Goal: Task Accomplishment & Management: Manage account settings

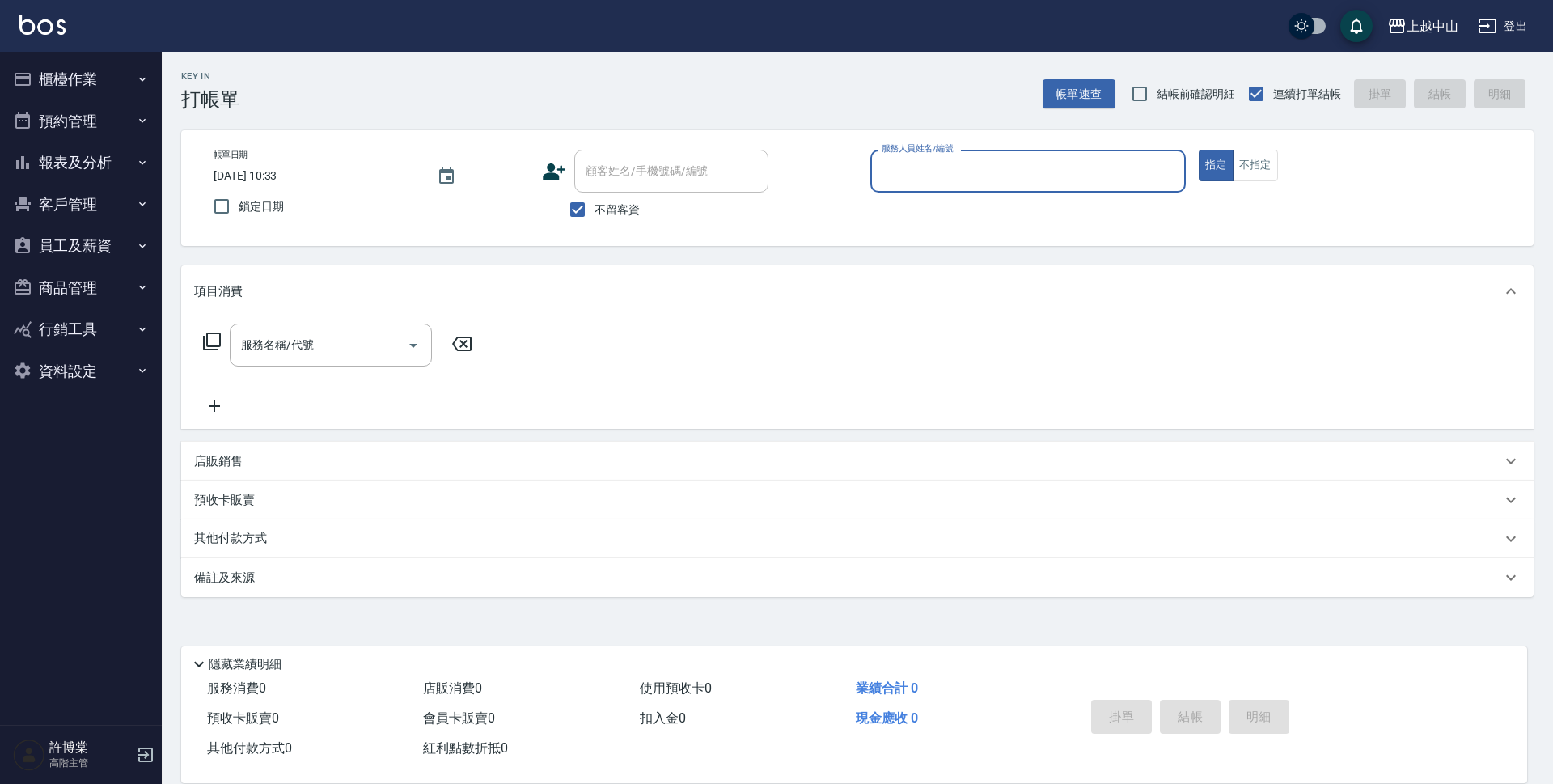
click at [98, 82] on button "櫃檯作業" at bounding box center [81, 79] width 149 height 42
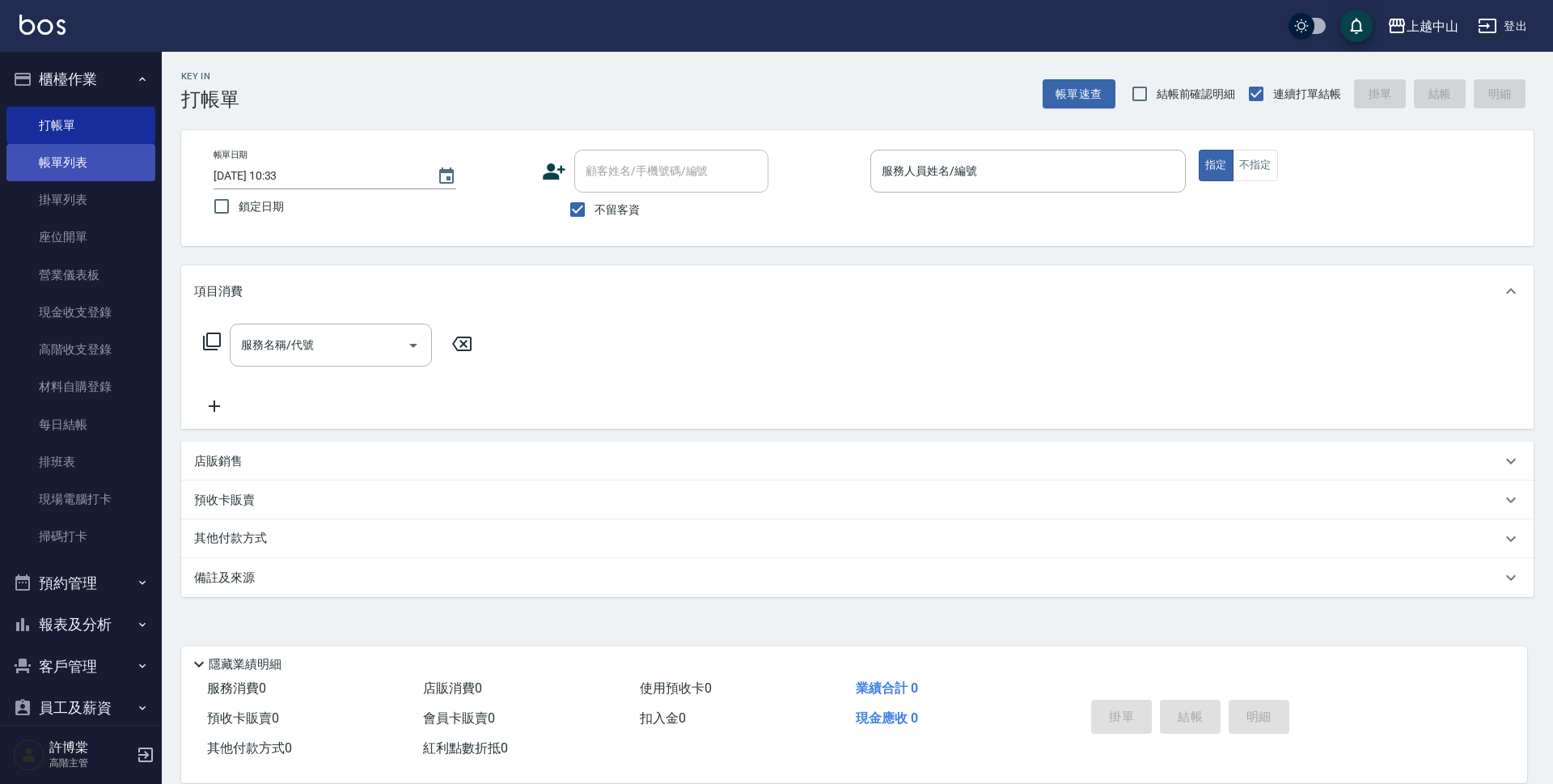
click at [68, 165] on link "帳單列表" at bounding box center [81, 162] width 149 height 37
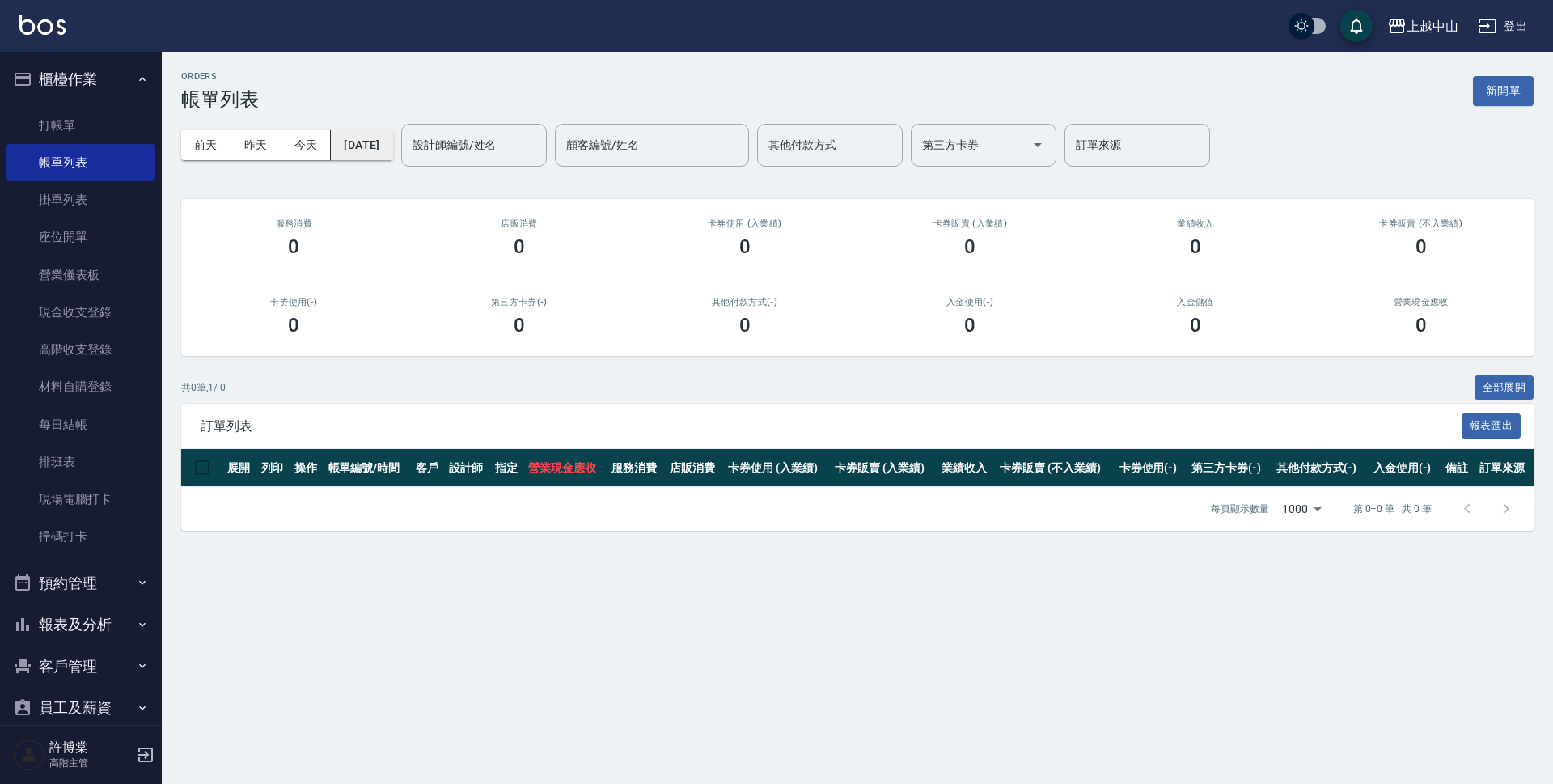
click at [392, 147] on button "[DATE]" at bounding box center [361, 145] width 61 height 30
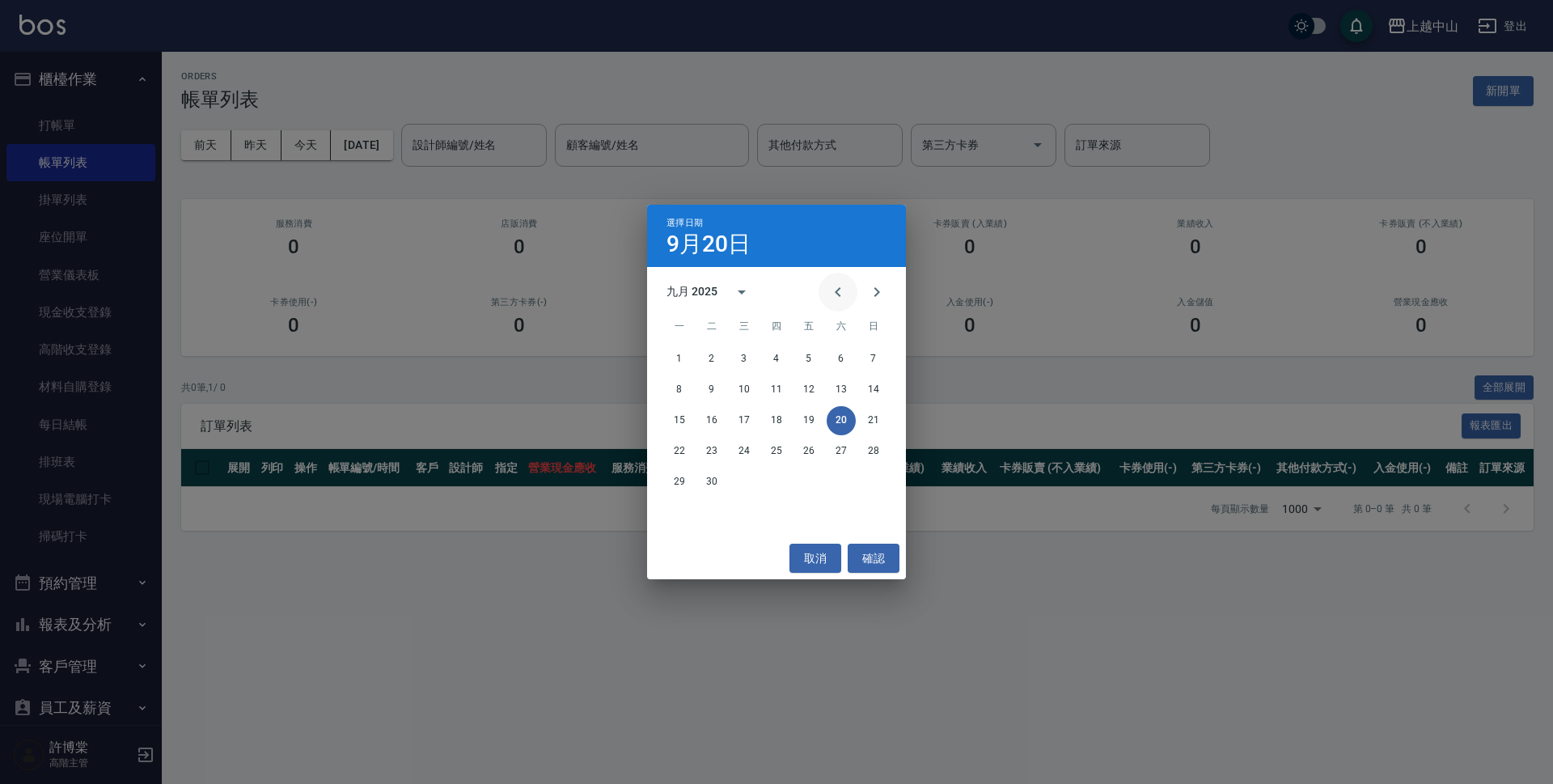
click at [838, 297] on icon "Previous month" at bounding box center [838, 292] width 19 height 19
click at [677, 447] on button "18" at bounding box center [679, 451] width 29 height 29
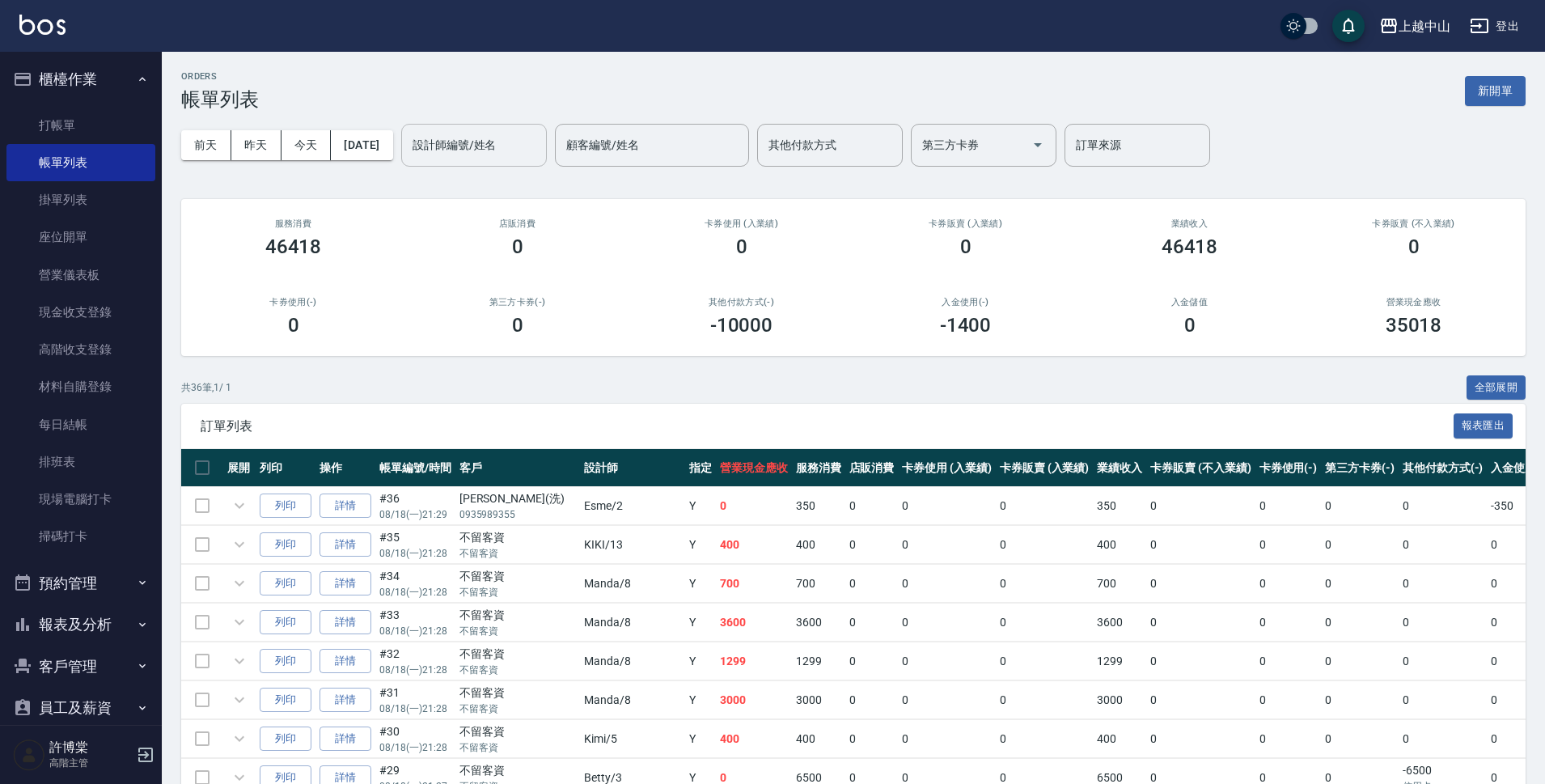
click at [526, 150] on input "設計師編號/姓名" at bounding box center [474, 145] width 131 height 28
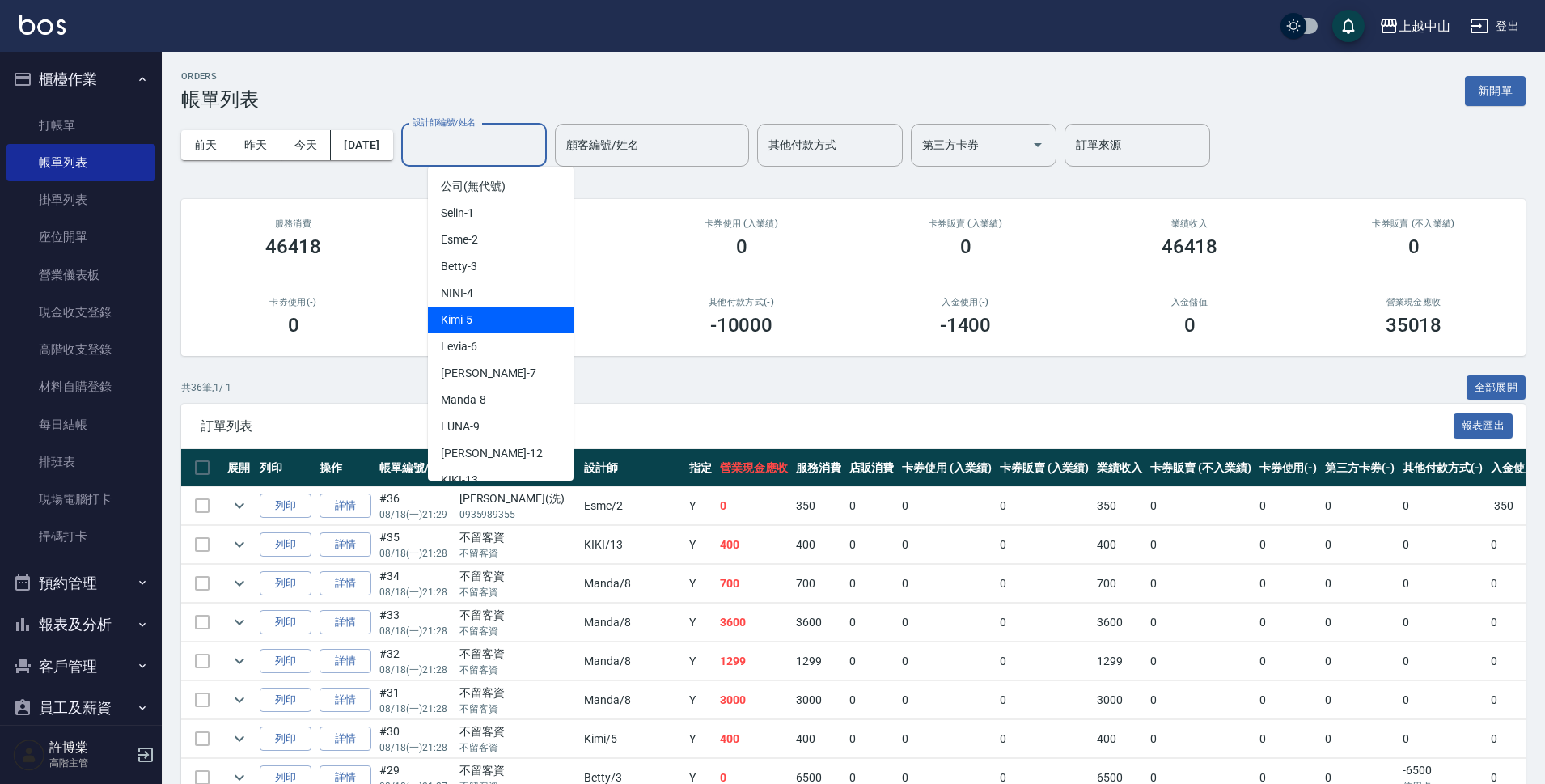
click at [504, 315] on div "Kimi -5" at bounding box center [501, 319] width 146 height 26
type input "Kimi-5"
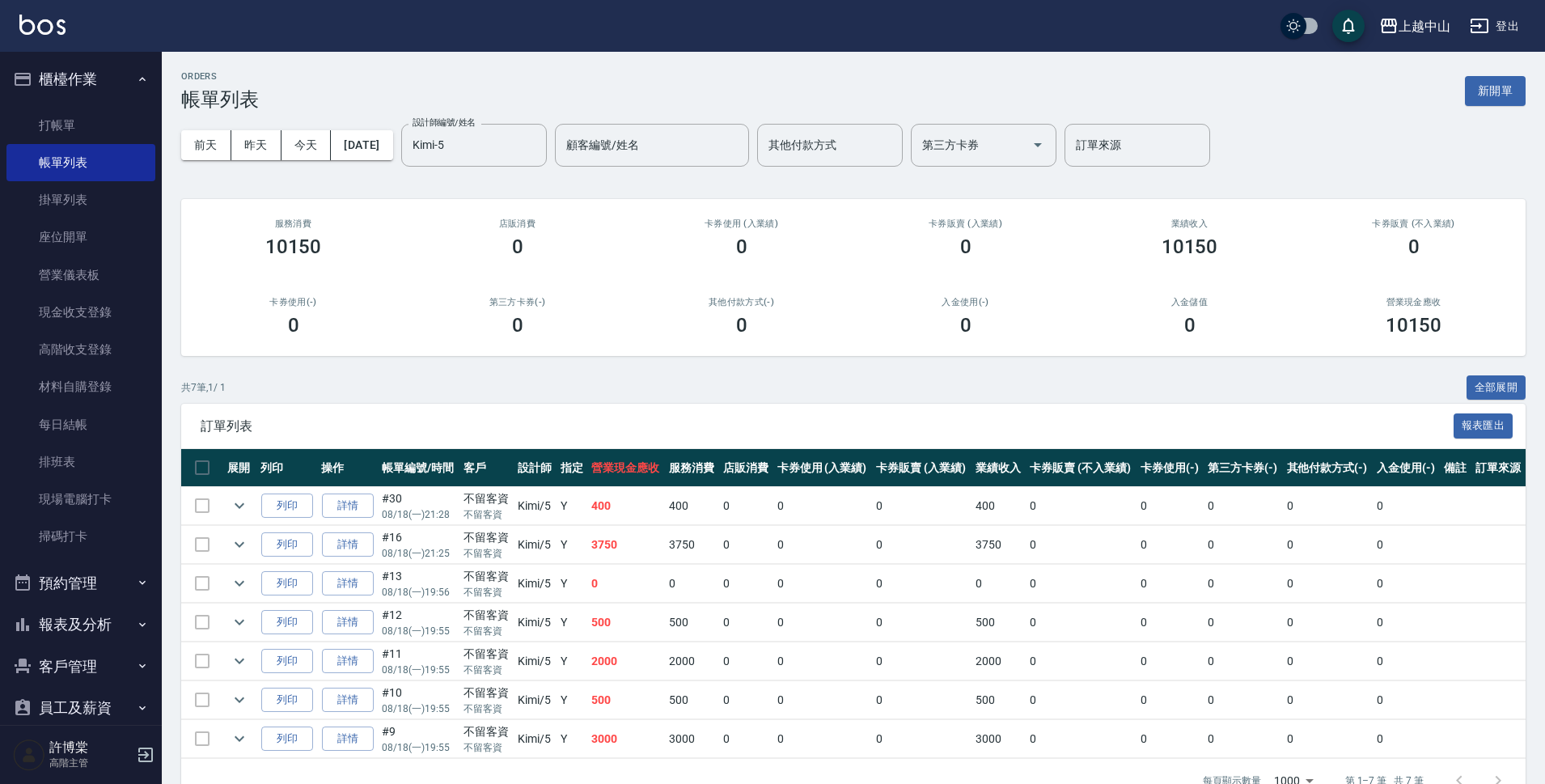
click at [758, 268] on div "卡券使用 (入業績) 0" at bounding box center [740, 238] width 224 height 78
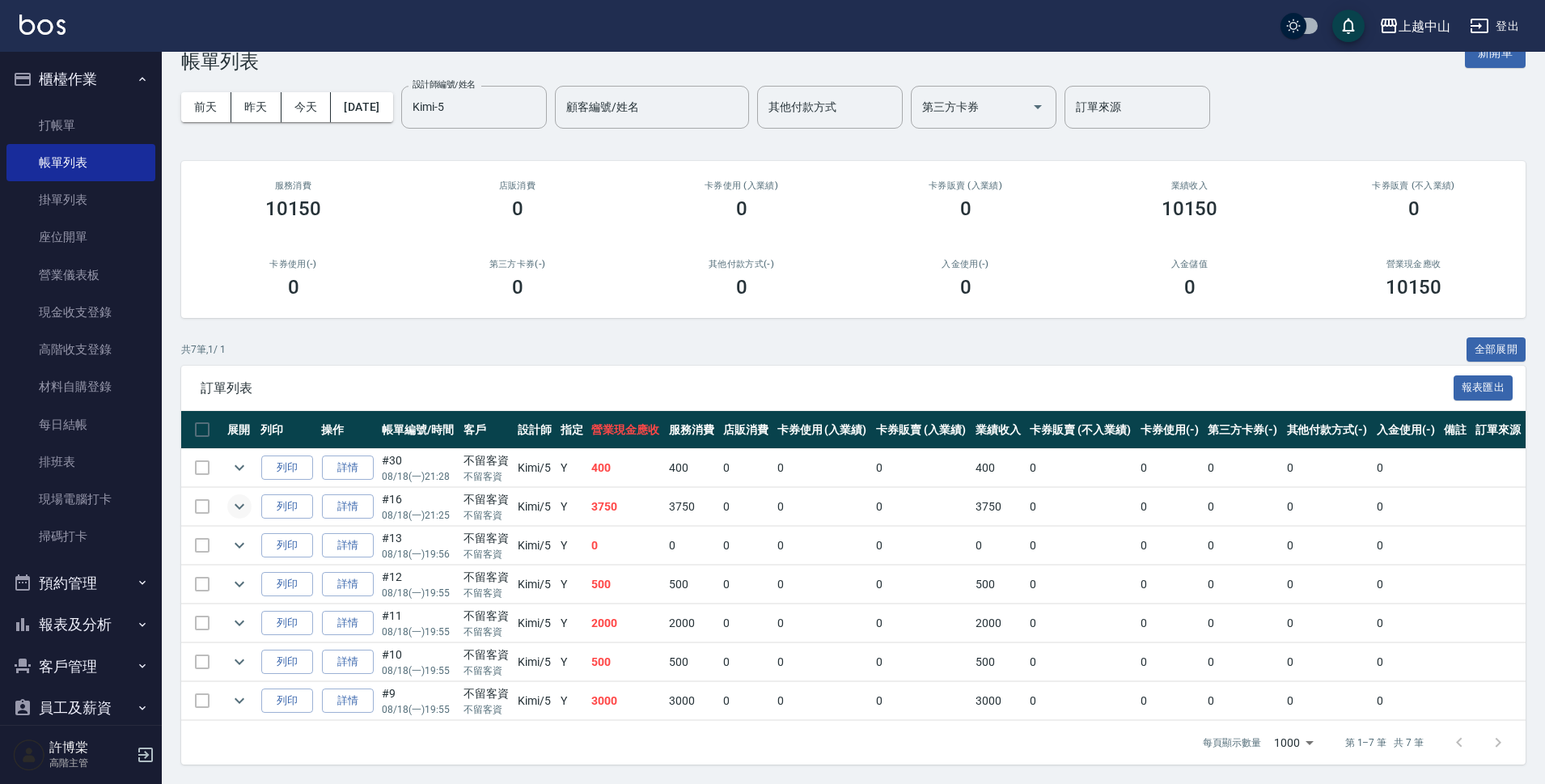
click at [239, 503] on icon "expand row" at bounding box center [240, 506] width 19 height 19
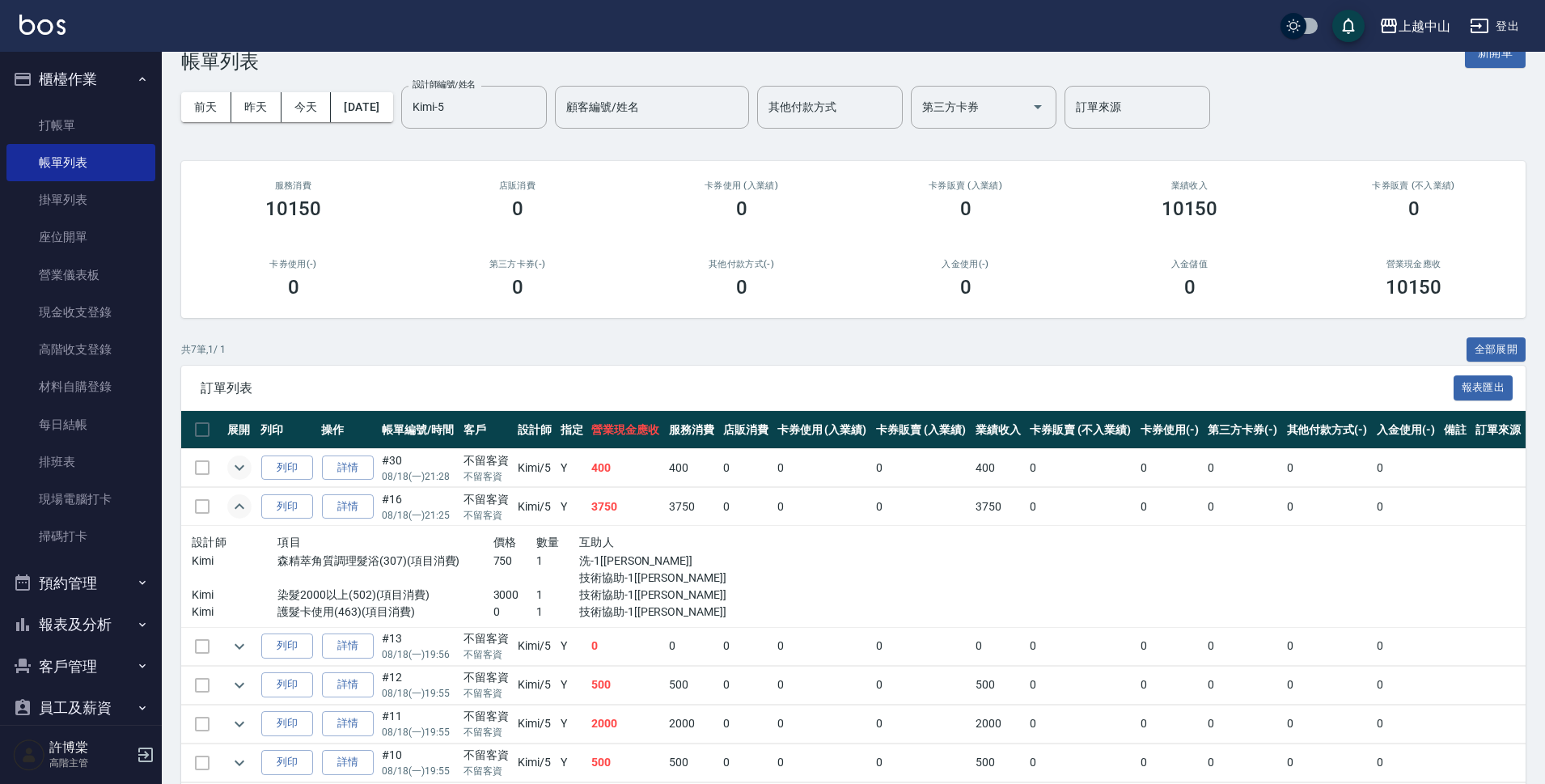
click at [237, 469] on icon "expand row" at bounding box center [240, 467] width 19 height 19
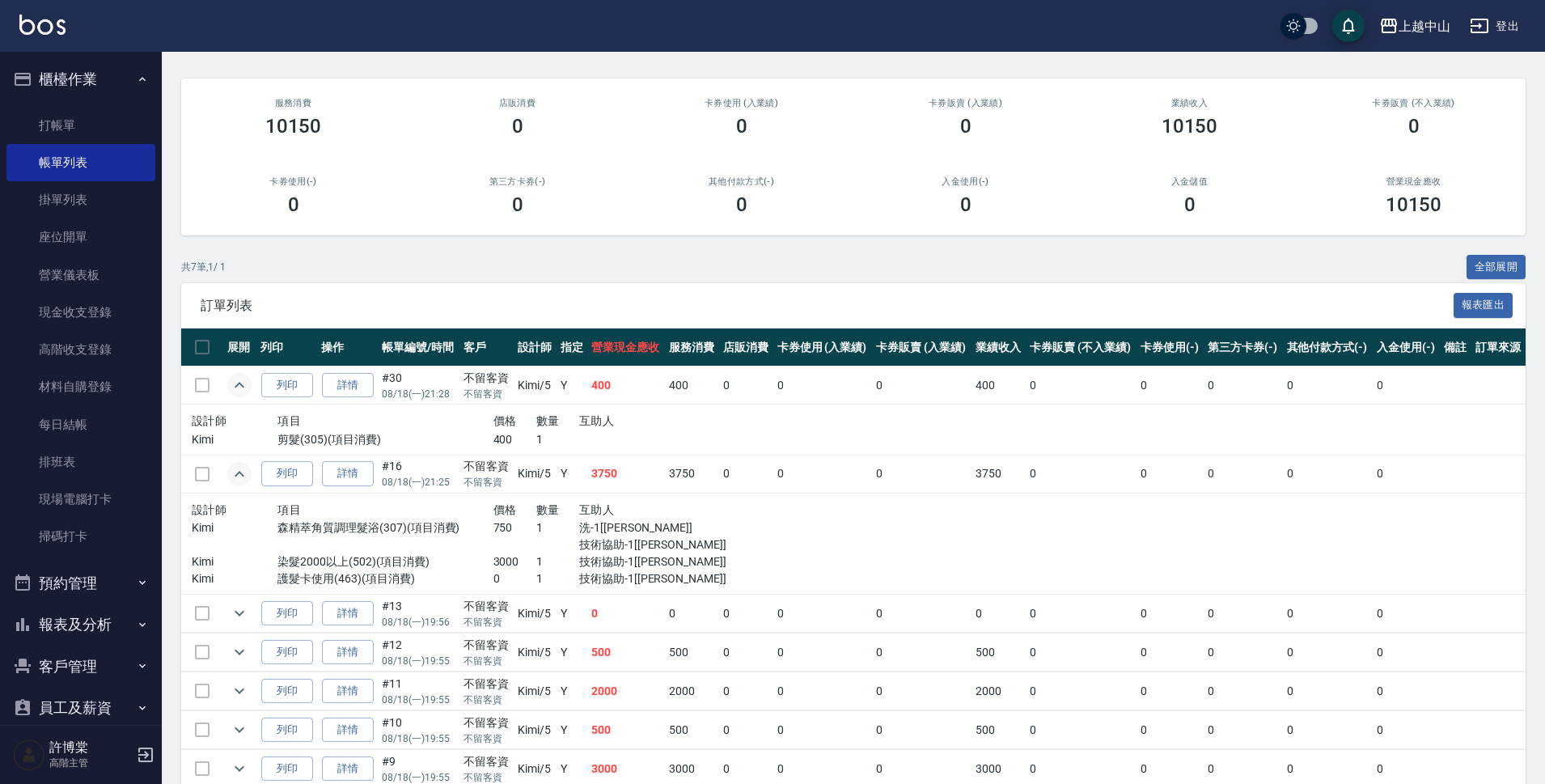
scroll to position [189, 0]
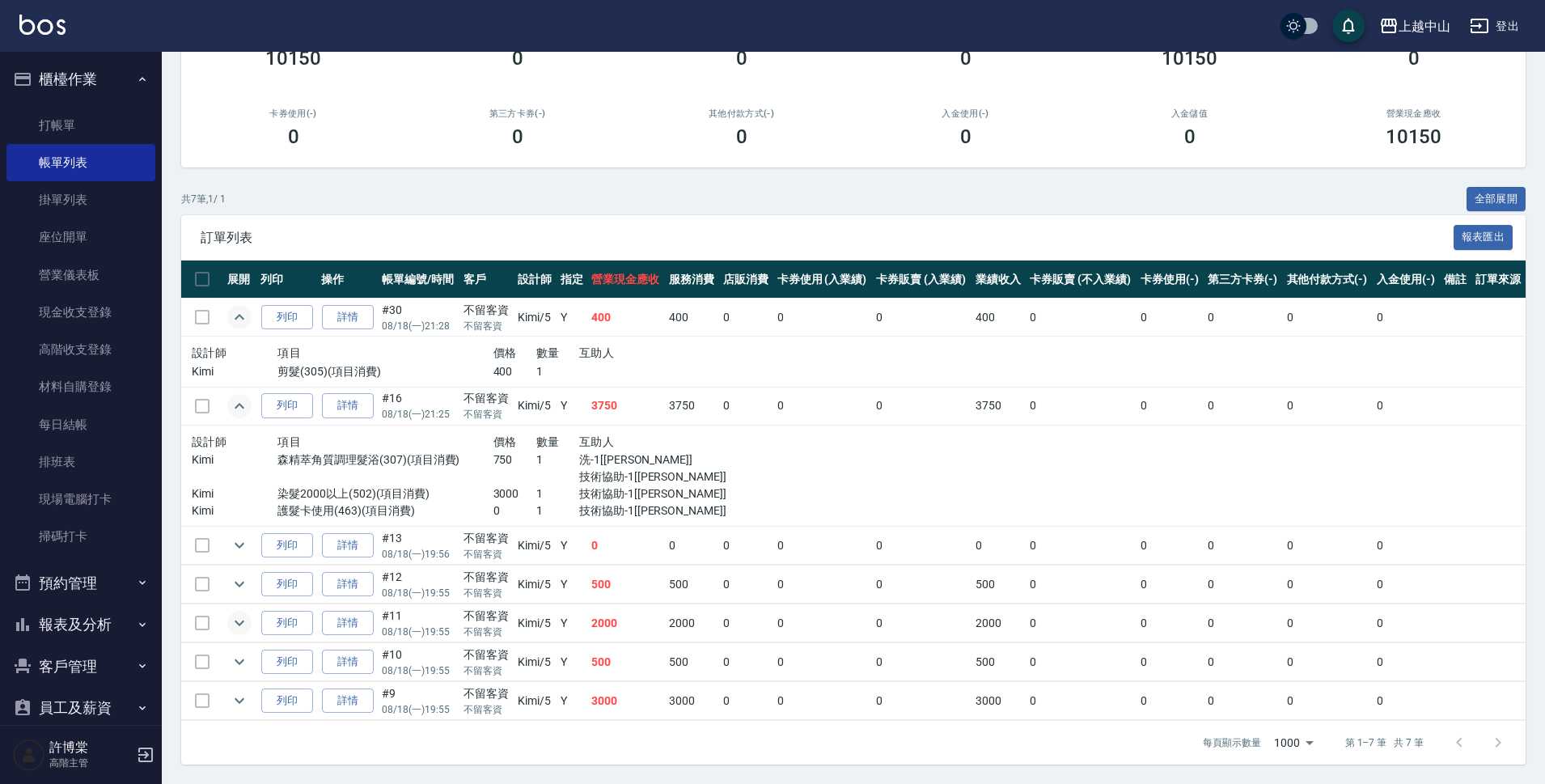
click at [245, 617] on icon "expand row" at bounding box center [240, 623] width 19 height 19
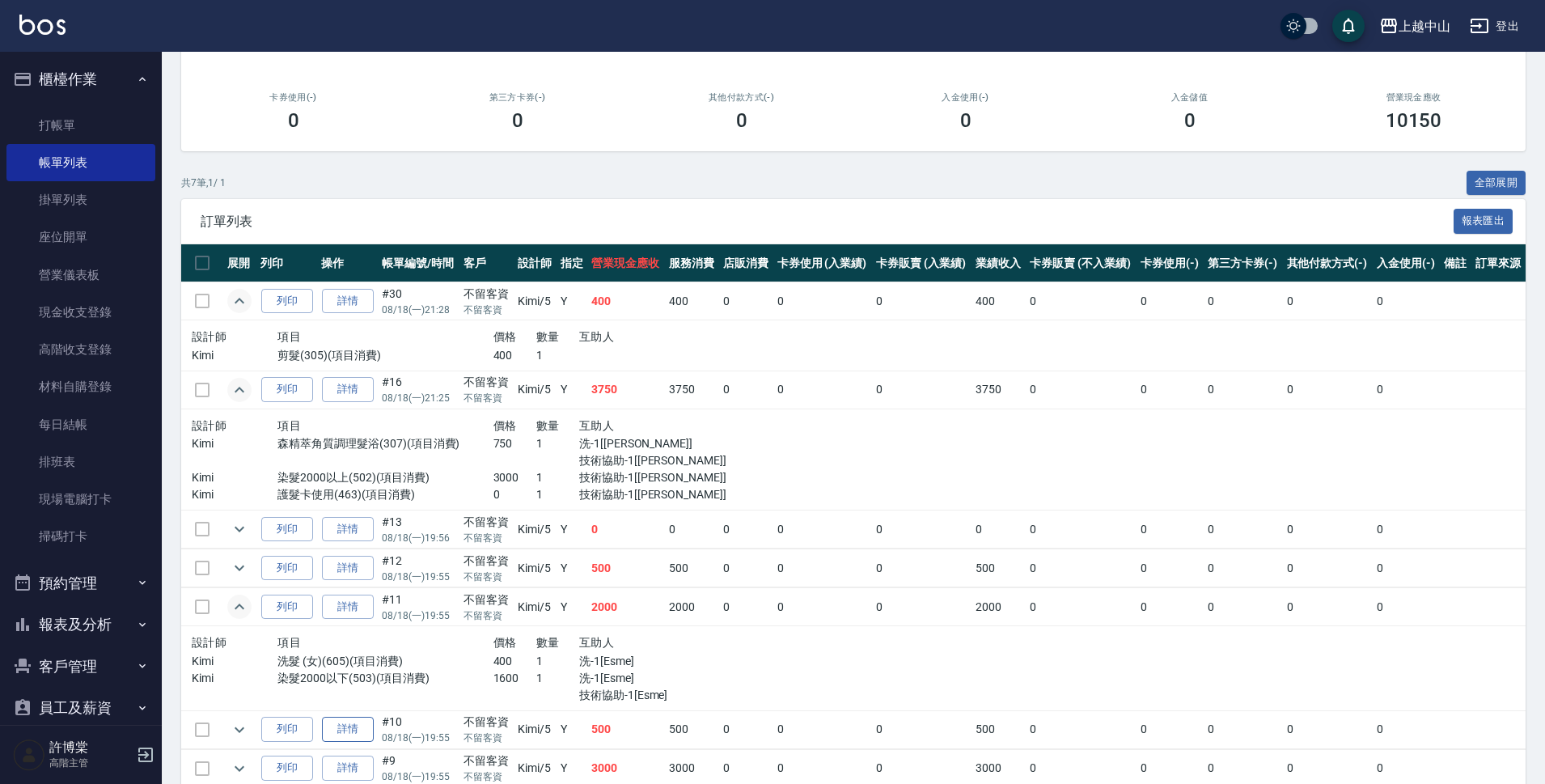
scroll to position [273, 0]
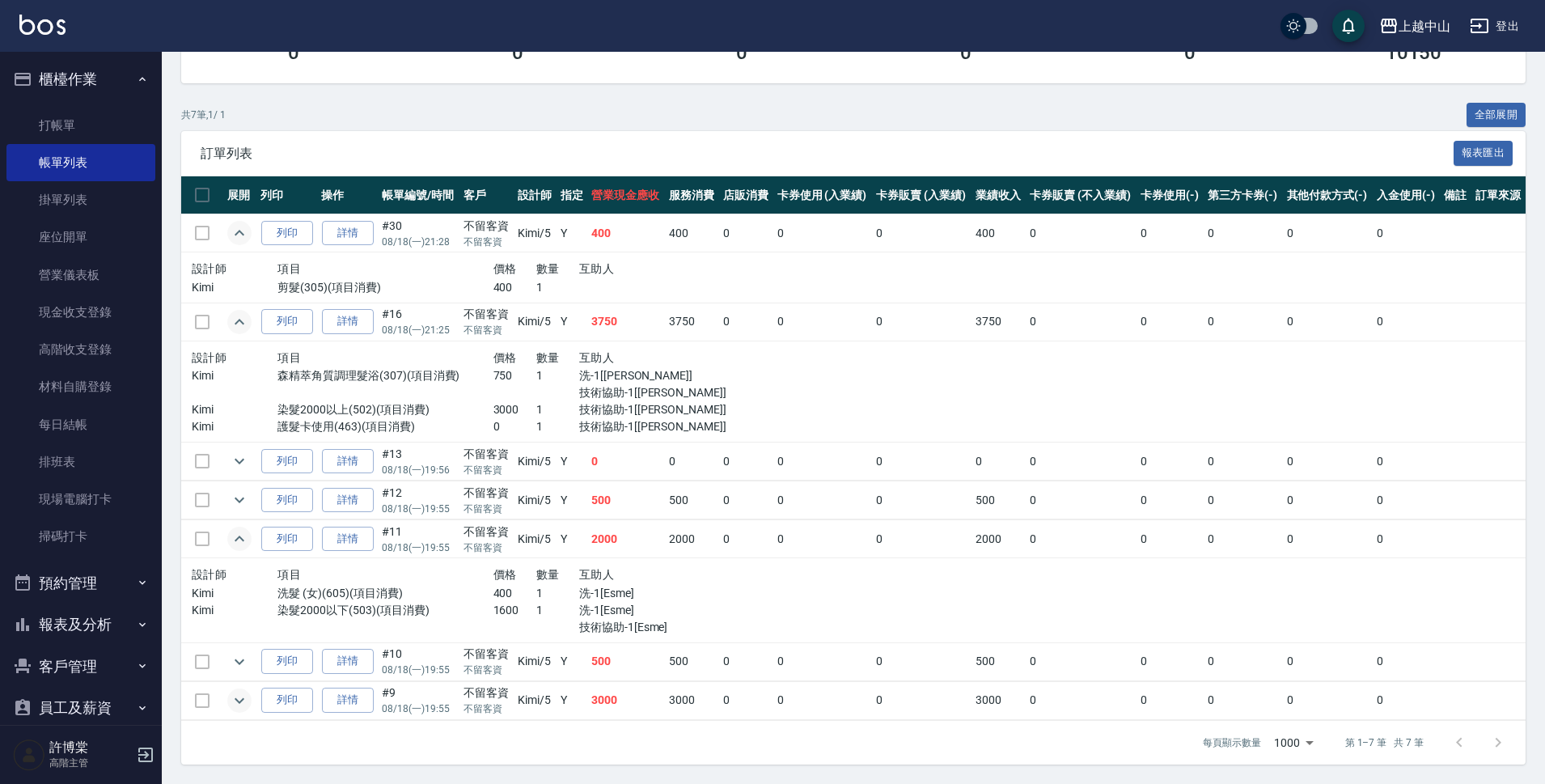
click at [242, 696] on icon "expand row" at bounding box center [240, 700] width 19 height 19
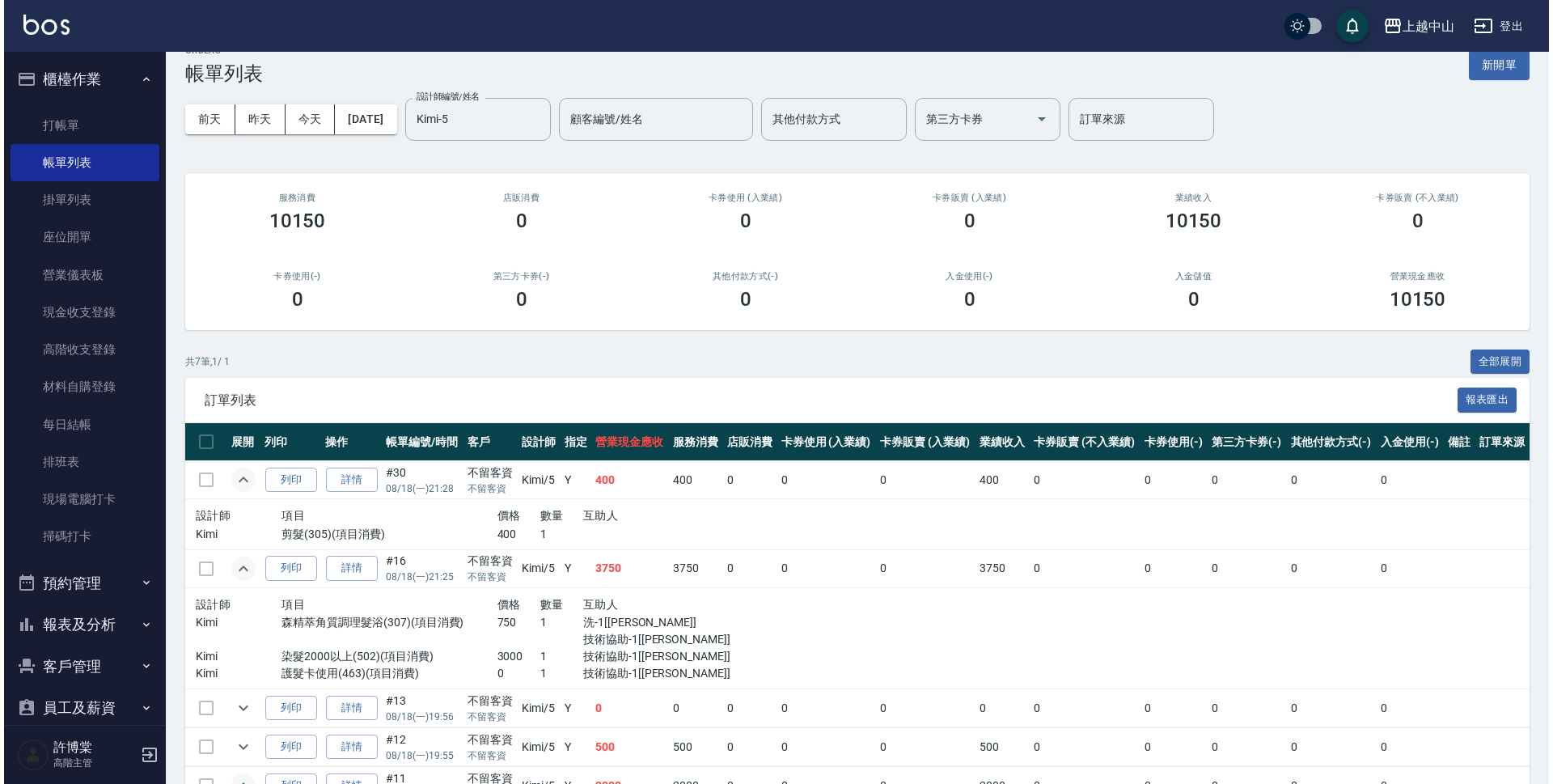
scroll to position [0, 0]
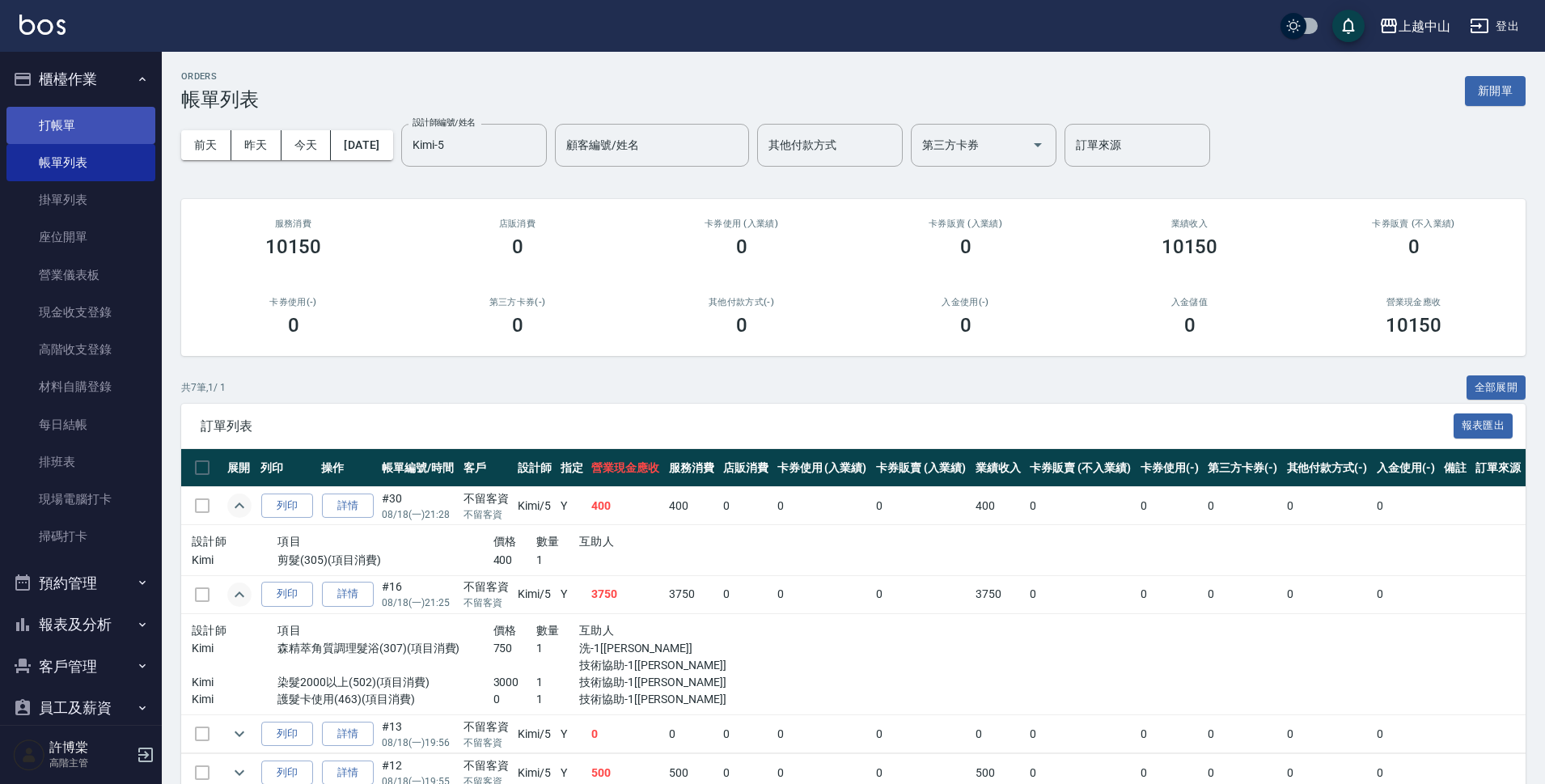
click at [86, 119] on link "打帳單" at bounding box center [81, 125] width 149 height 37
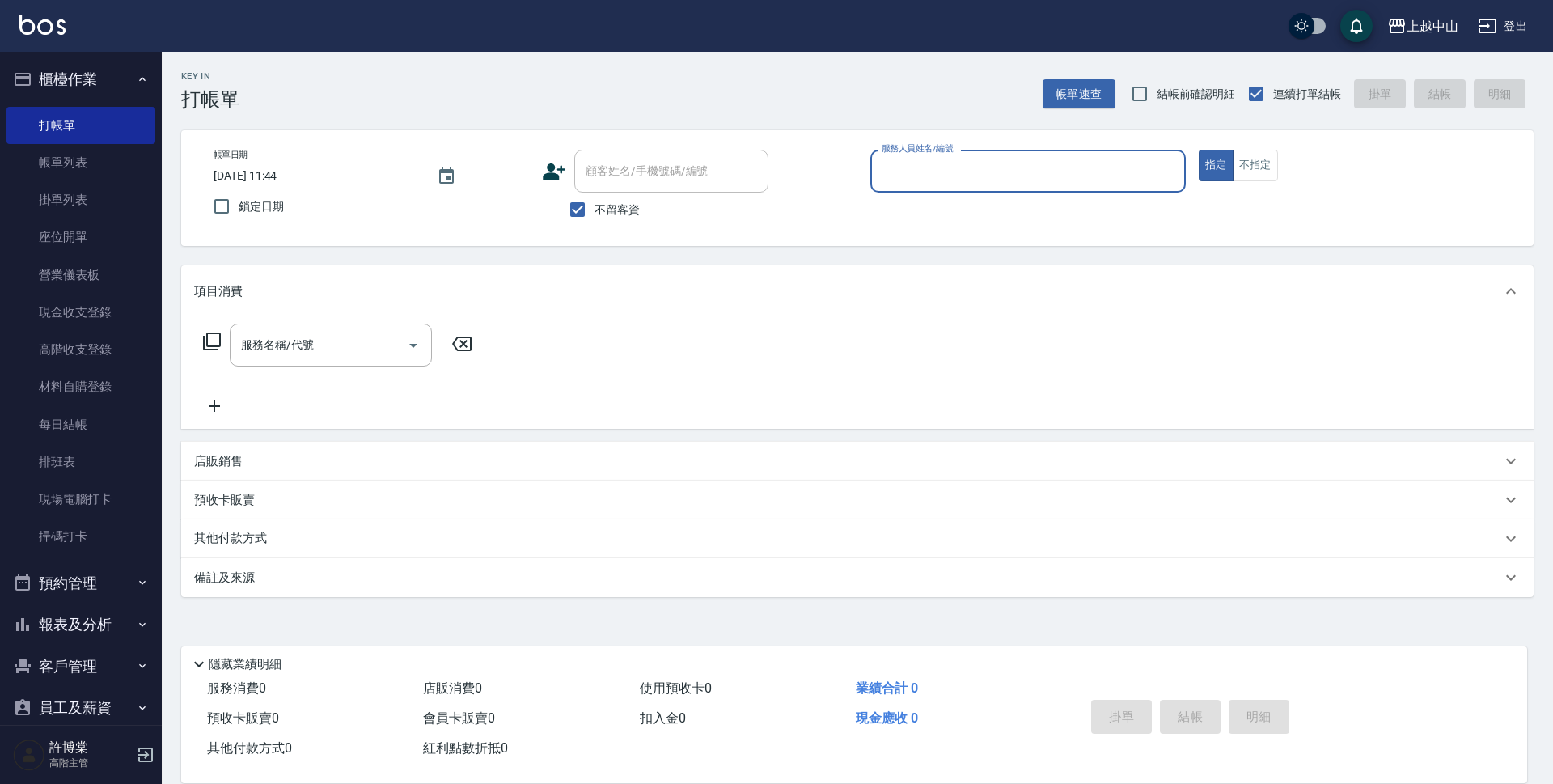
click at [244, 453] on div "店販銷售" at bounding box center [848, 460] width 1307 height 17
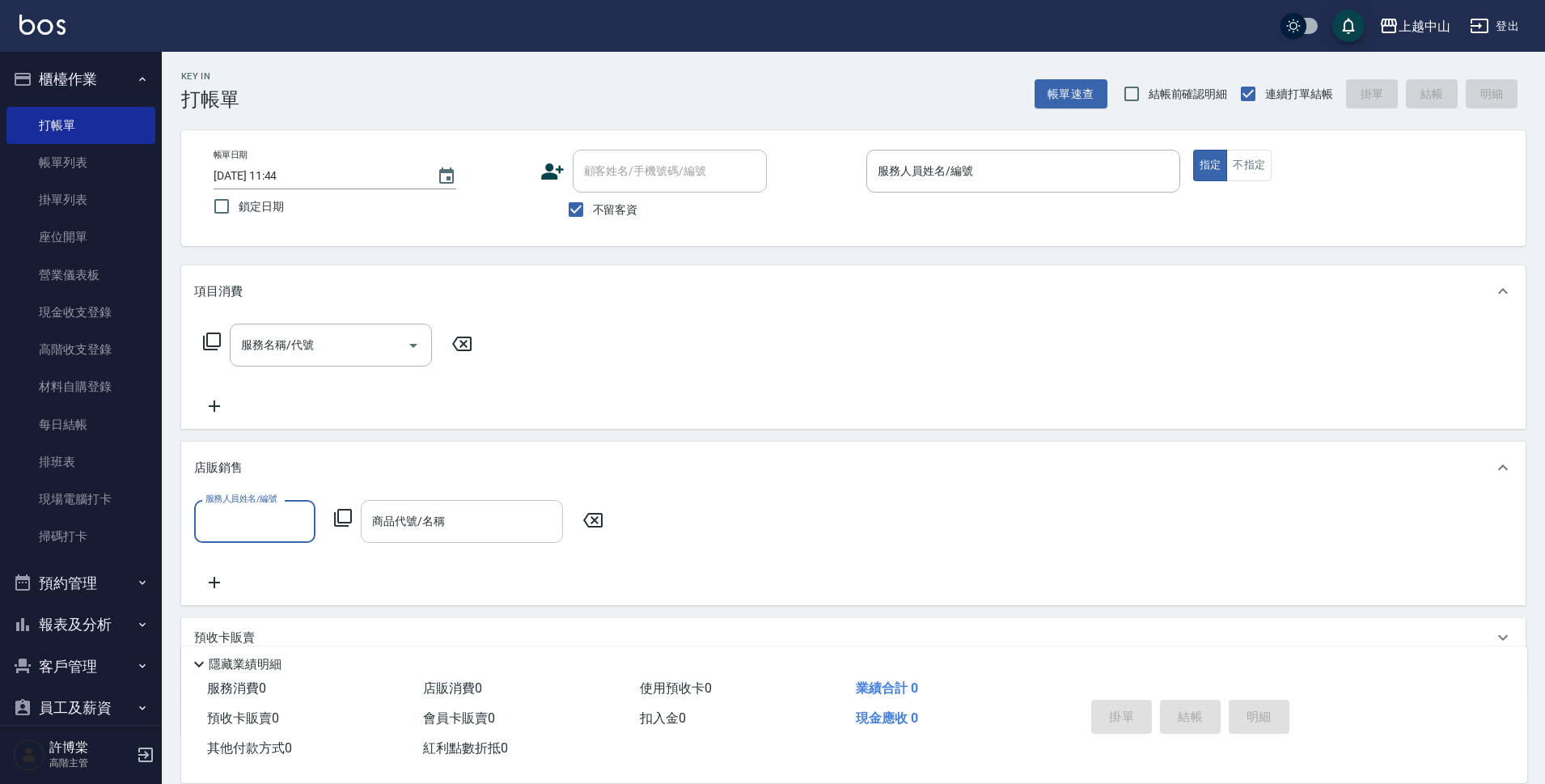
click at [462, 532] on input "商品代號/名稱" at bounding box center [462, 521] width 188 height 28
type input "a"
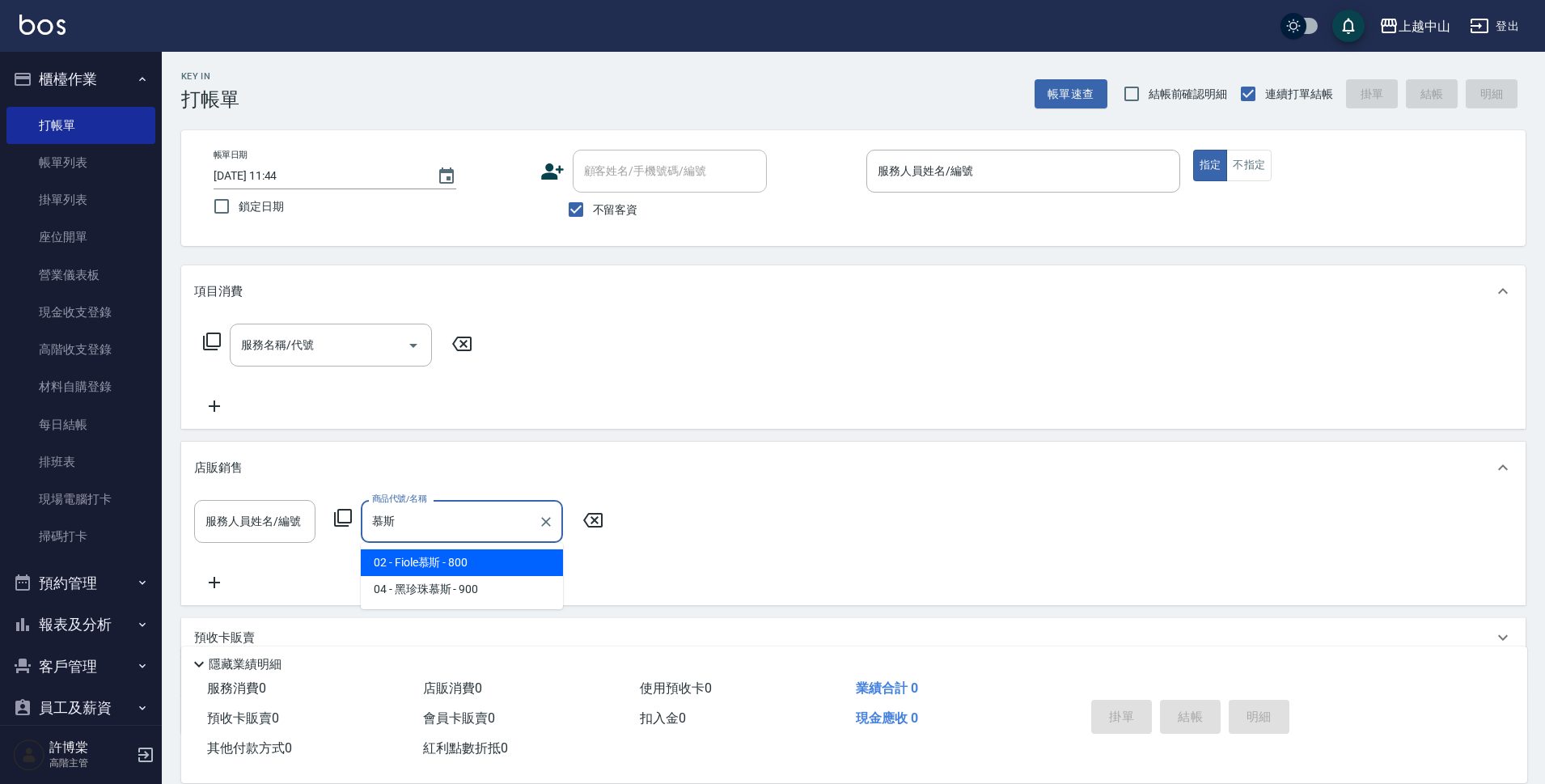
type input "木"
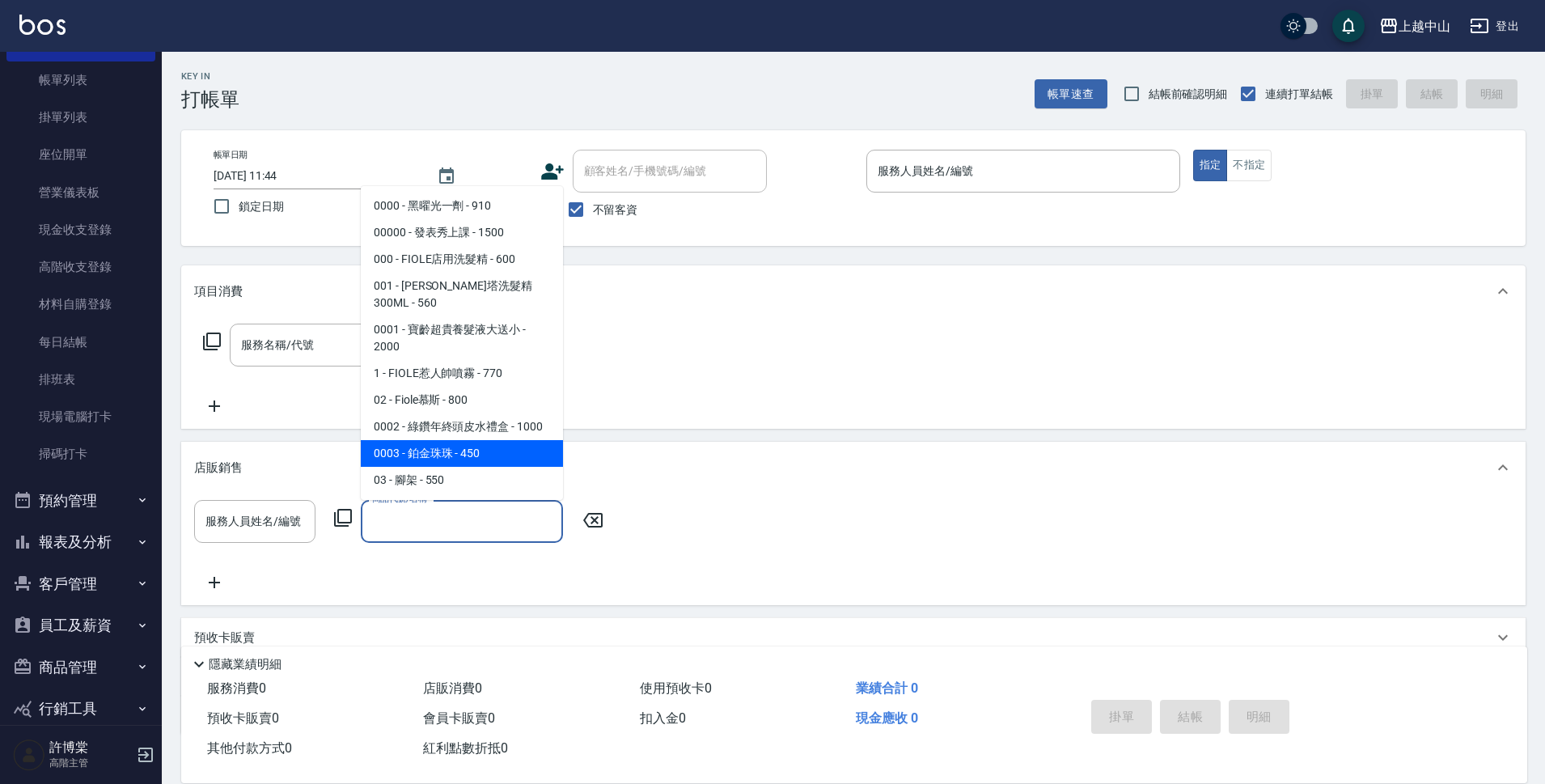
scroll to position [148, 0]
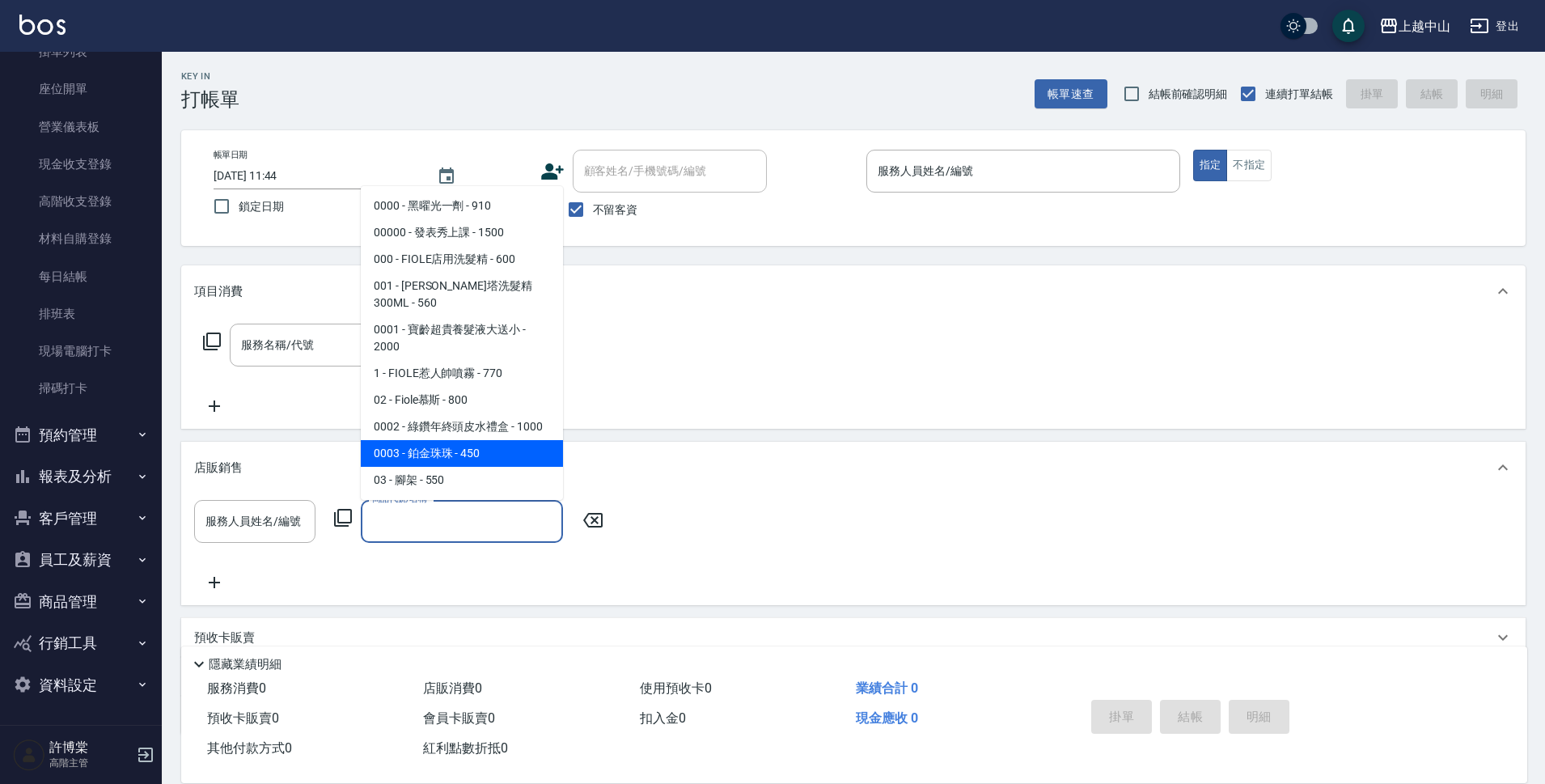
click at [65, 605] on button "商品管理" at bounding box center [81, 602] width 149 height 42
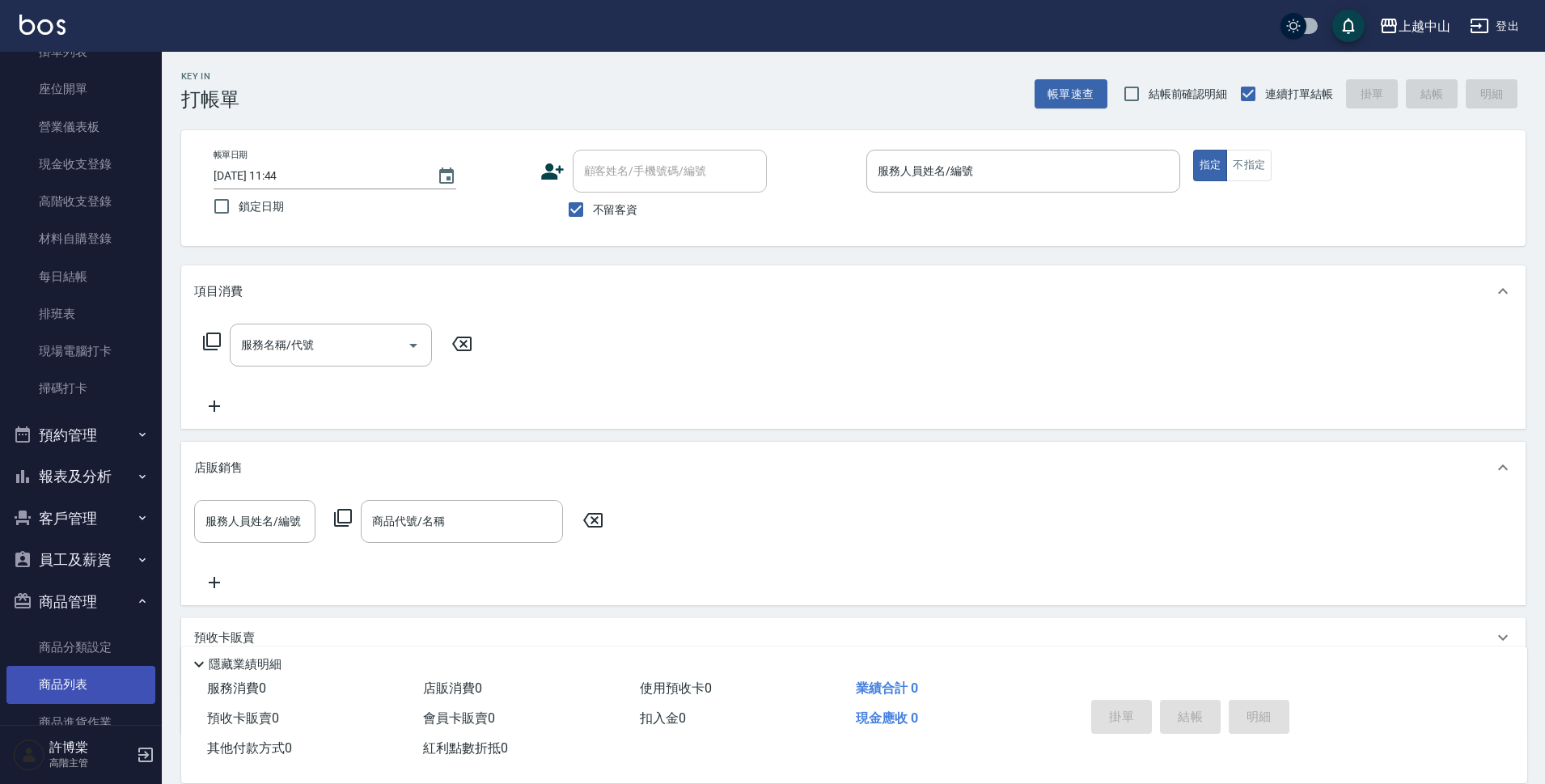
click at [78, 682] on link "商品列表" at bounding box center [81, 684] width 149 height 37
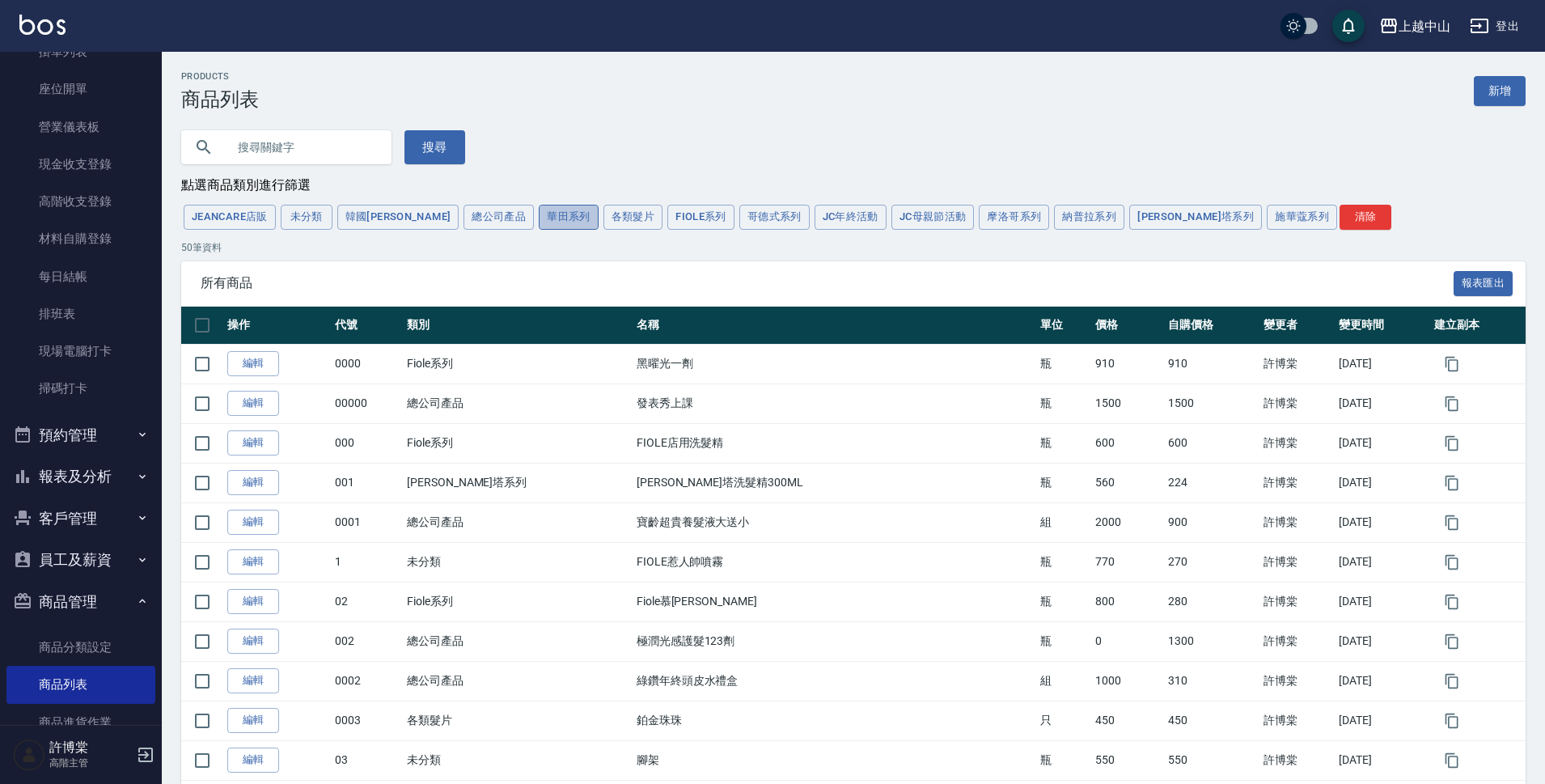
click at [539, 223] on button "華田系列" at bounding box center [569, 217] width 60 height 25
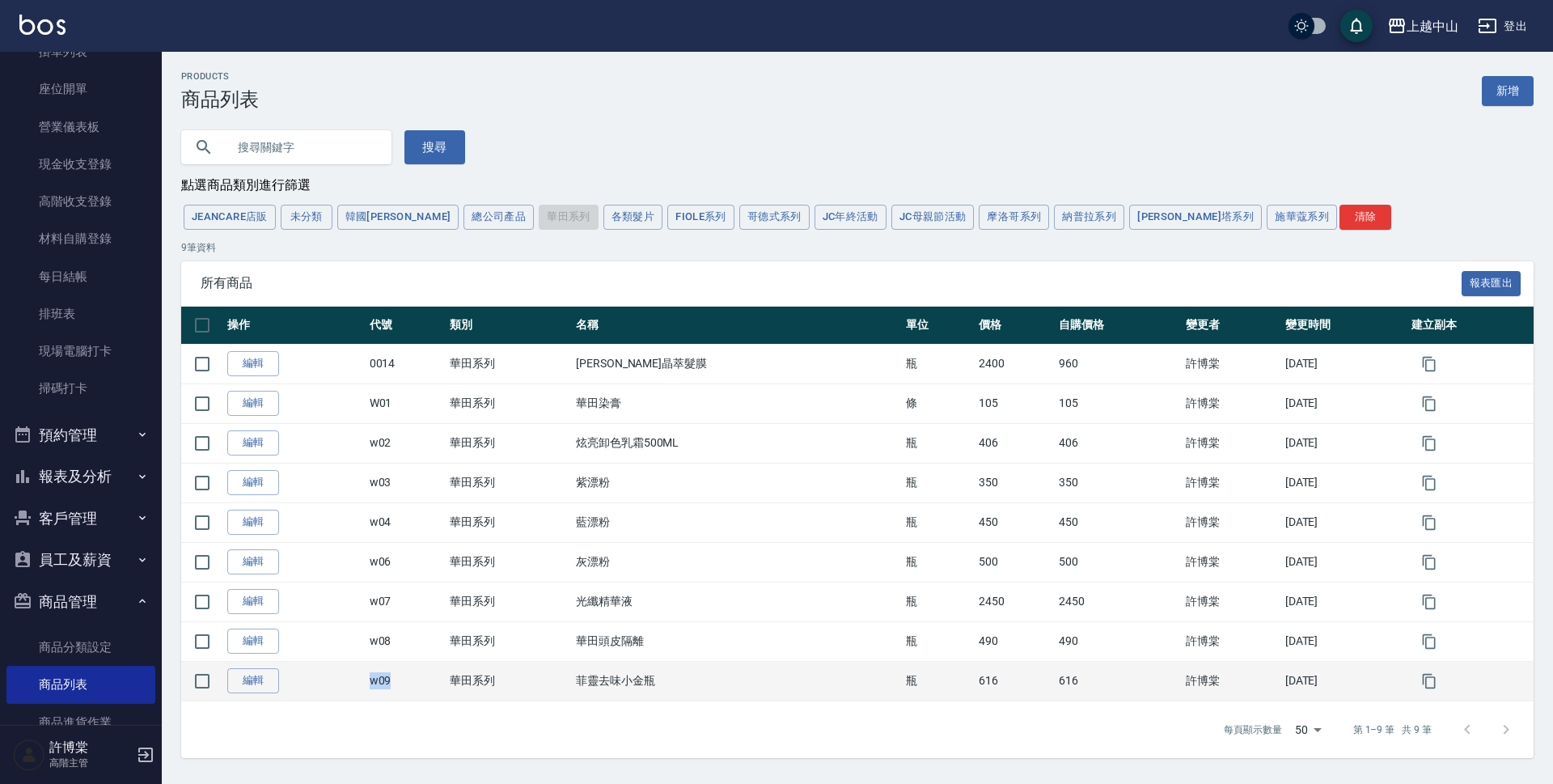
drag, startPoint x: 390, startPoint y: 687, endPoint x: 373, endPoint y: 683, distance: 17.5
click at [373, 683] on td "w09" at bounding box center [405, 680] width 80 height 39
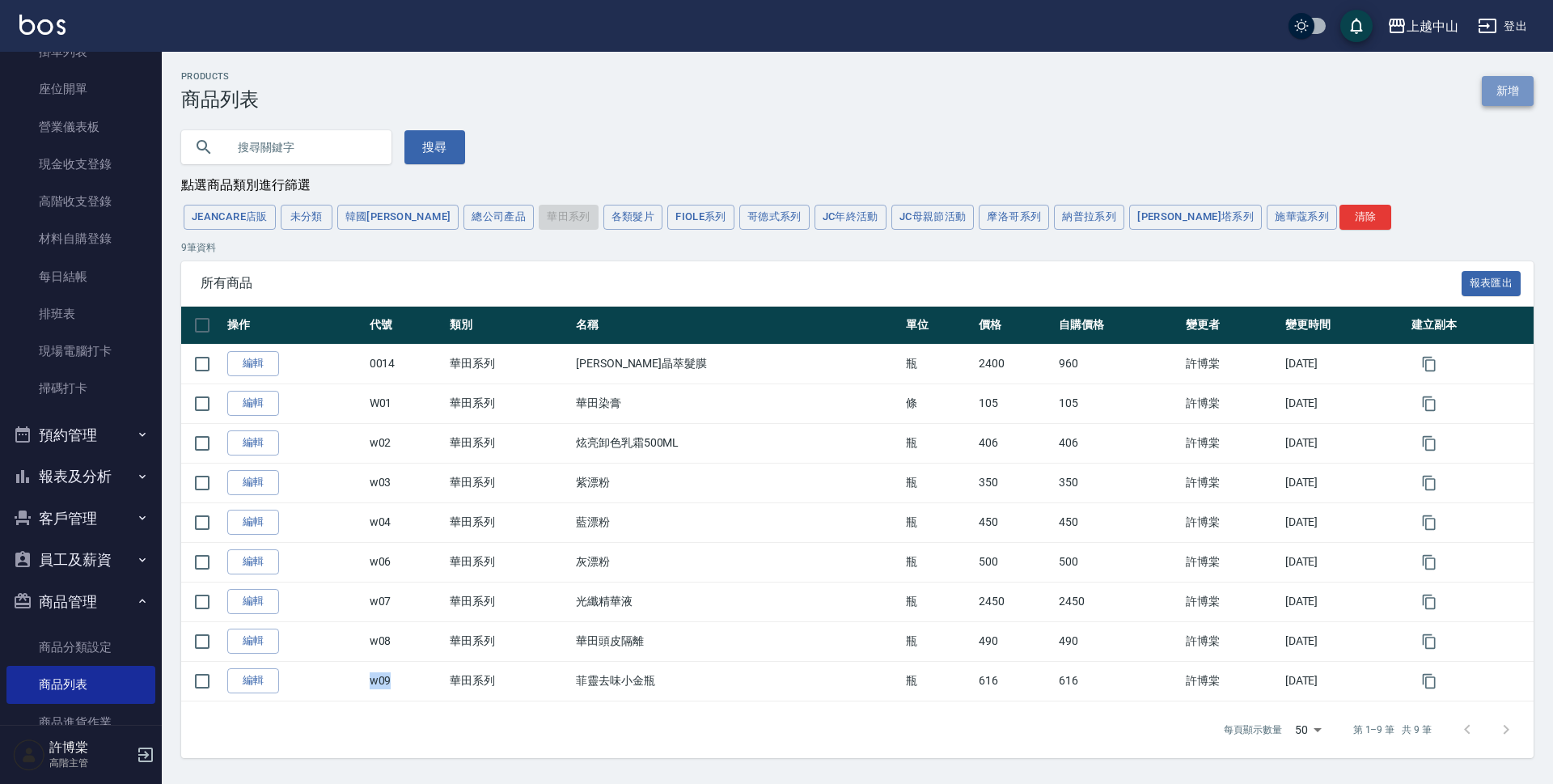
click at [1514, 89] on link "新增" at bounding box center [1507, 91] width 52 height 30
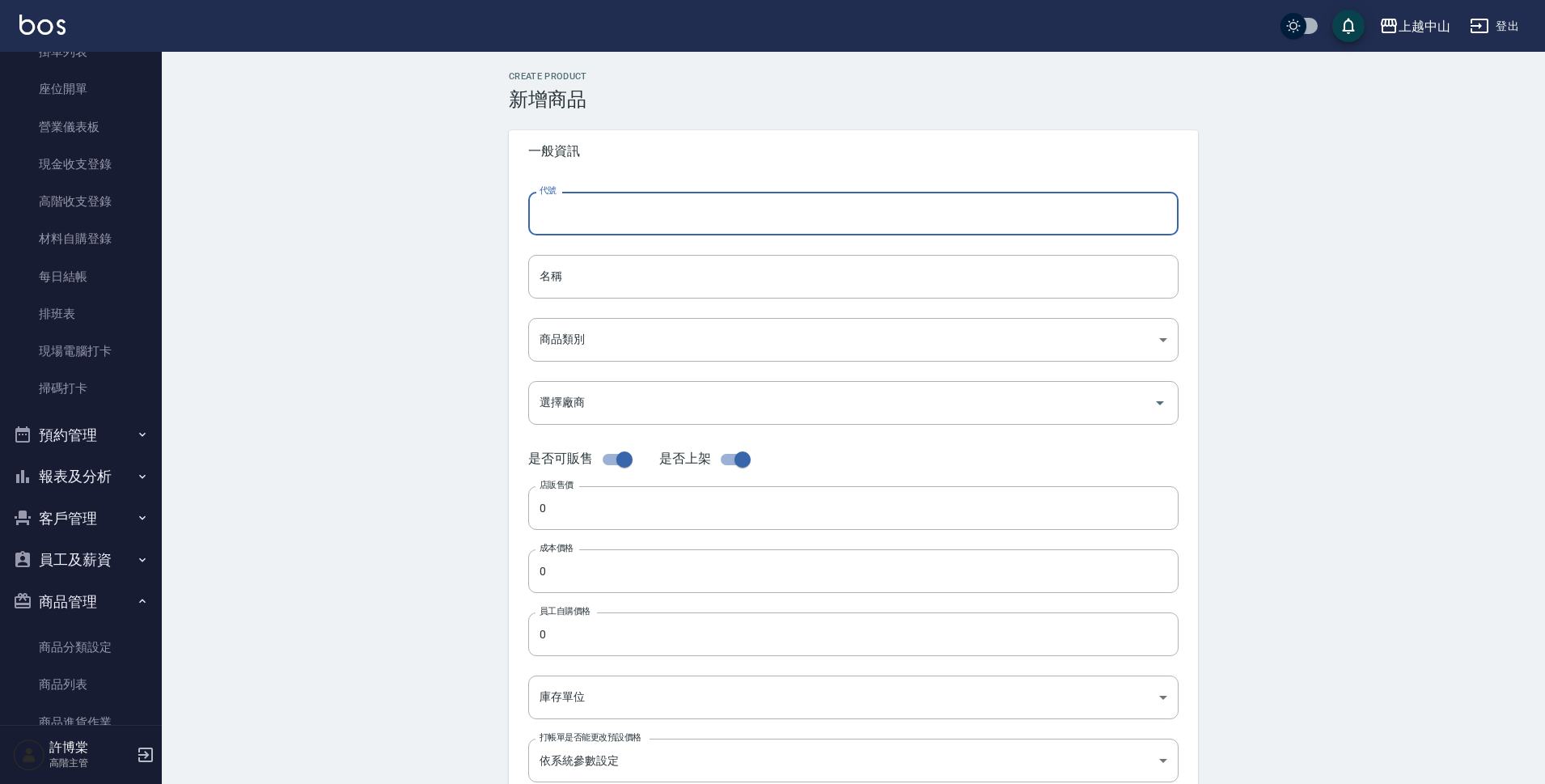
click at [632, 208] on input "代號" at bounding box center [853, 214] width 650 height 44
paste input "w09"
type input "w10"
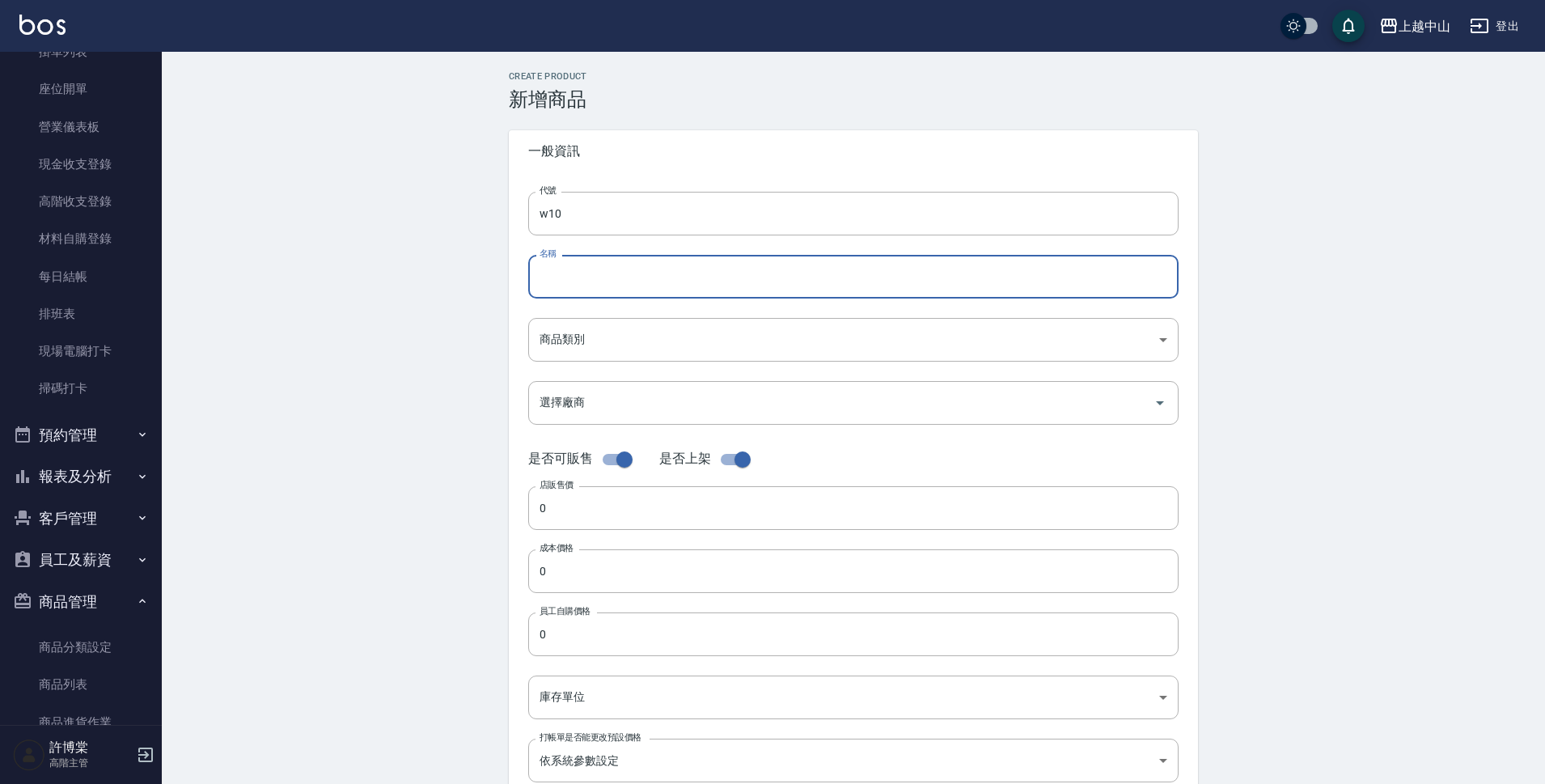
click at [630, 275] on input "名稱" at bounding box center [853, 276] width 650 height 44
type input "華田-空氣感造型慕斯"
click at [720, 352] on body "上越中山 登出 櫃檯作業 打帳單 帳單列表 掛單列表 座位開單 營業儀表板 現金收支登錄 高階收支登錄 材料自購登錄 每日結帳 排班表 現場電腦打卡 掃碼打卡…" at bounding box center [772, 558] width 1545 height 1115
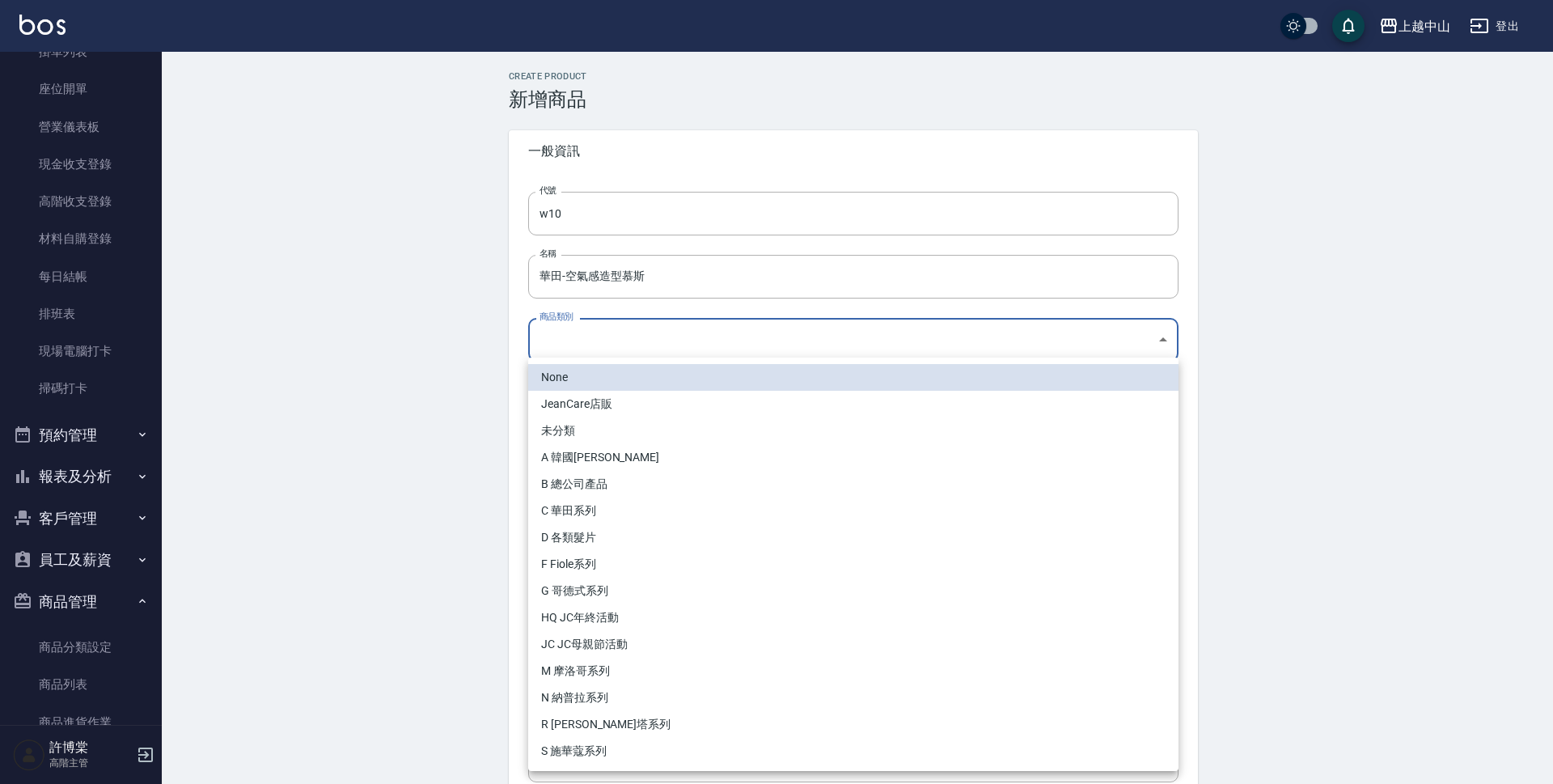
click at [648, 514] on li "C 華田系列" at bounding box center [853, 510] width 650 height 26
type input "5f7d5aa5-4cf8-4c68-b42c-f1d281e66614"
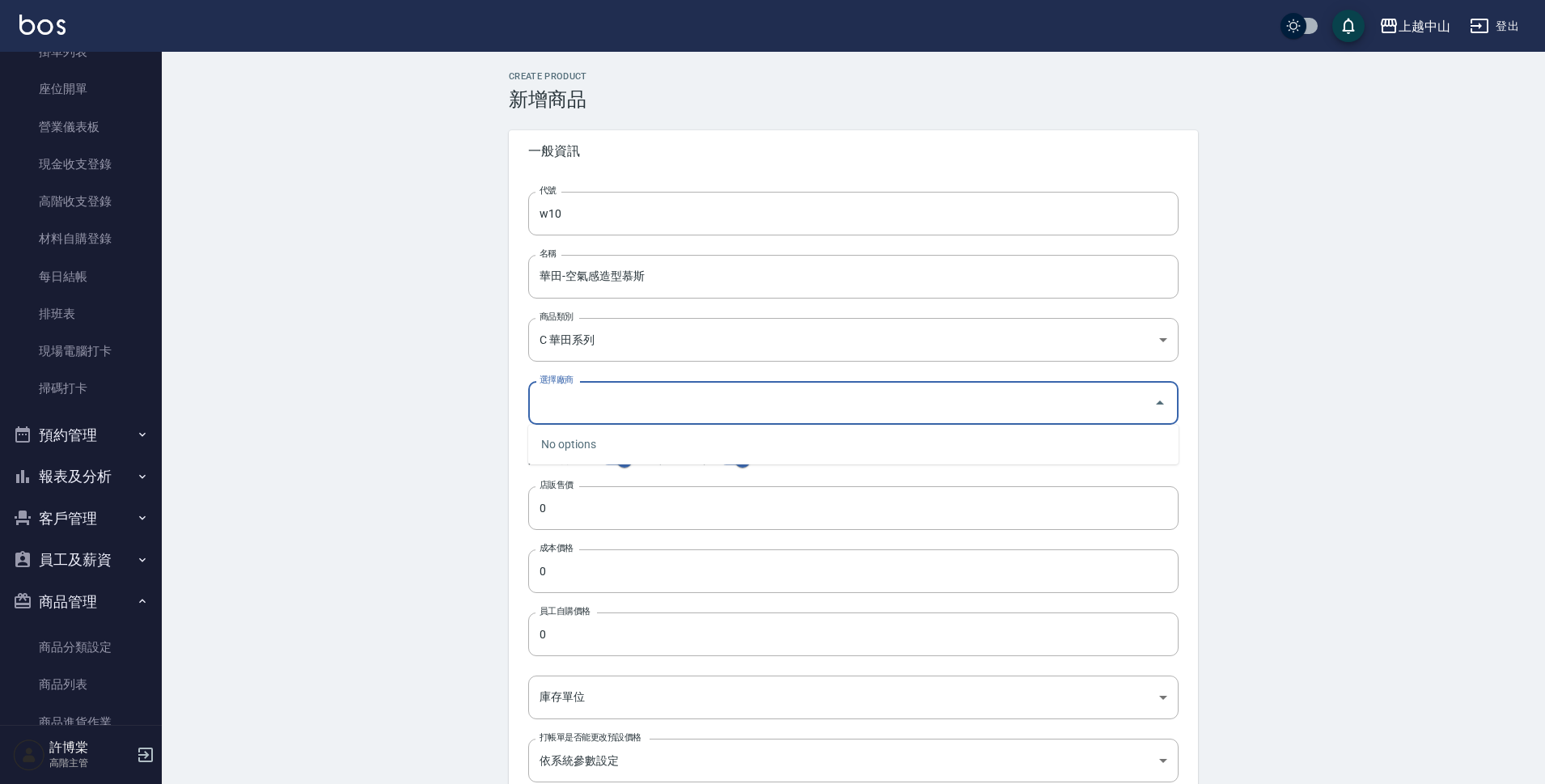
click at [603, 412] on input "選擇廠商" at bounding box center [840, 403] width 612 height 28
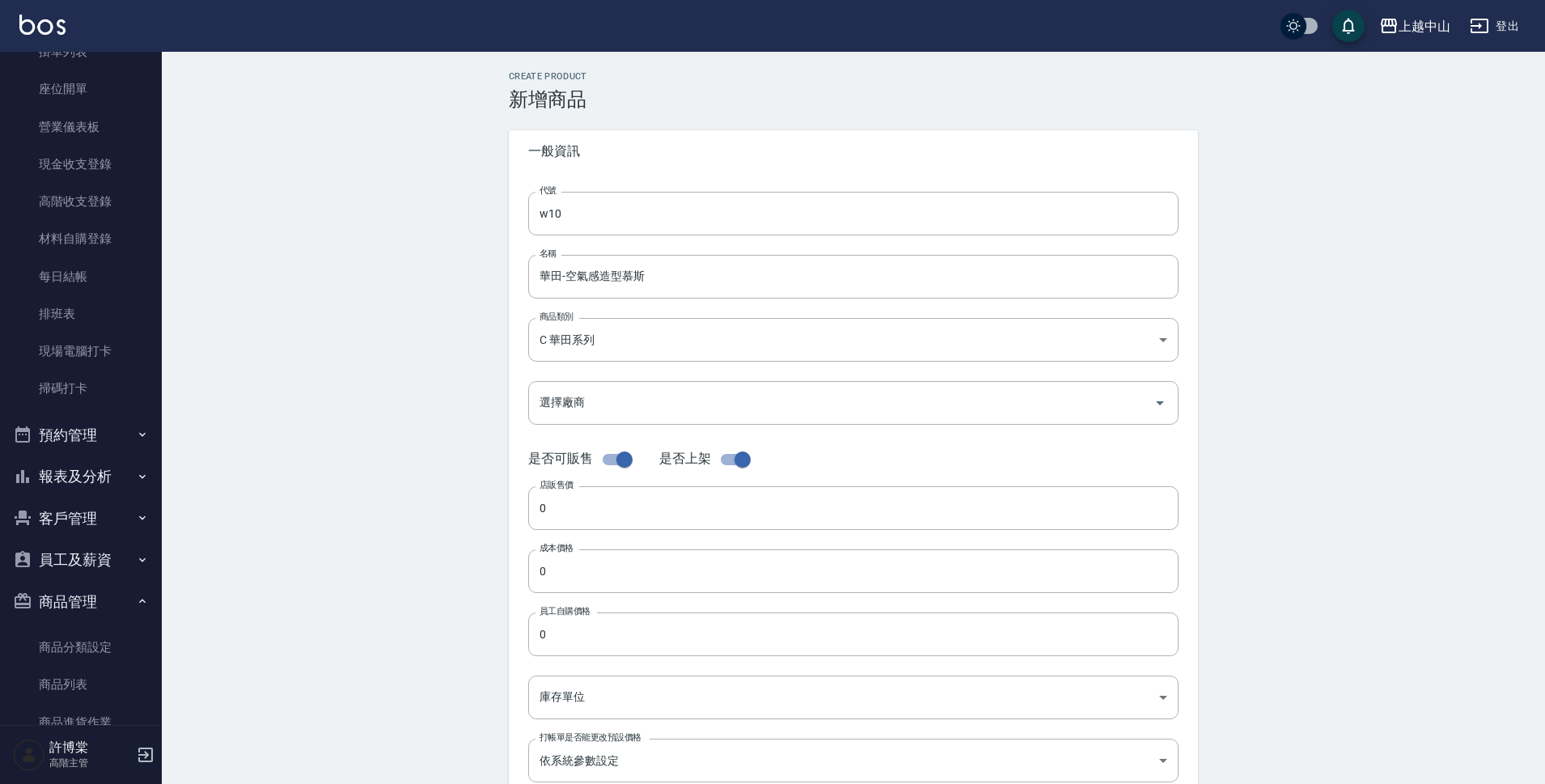
click at [436, 410] on div "Create Product 新增商品 一般資訊 代號 w10 代號 名稱 華田-空氣感造型慕斯 名稱 商品類別 C 華田系列 5f7d5aa5-4cf8…" at bounding box center [853, 583] width 1384 height 1064
click at [574, 516] on input "0" at bounding box center [853, 508] width 650 height 44
type input "520"
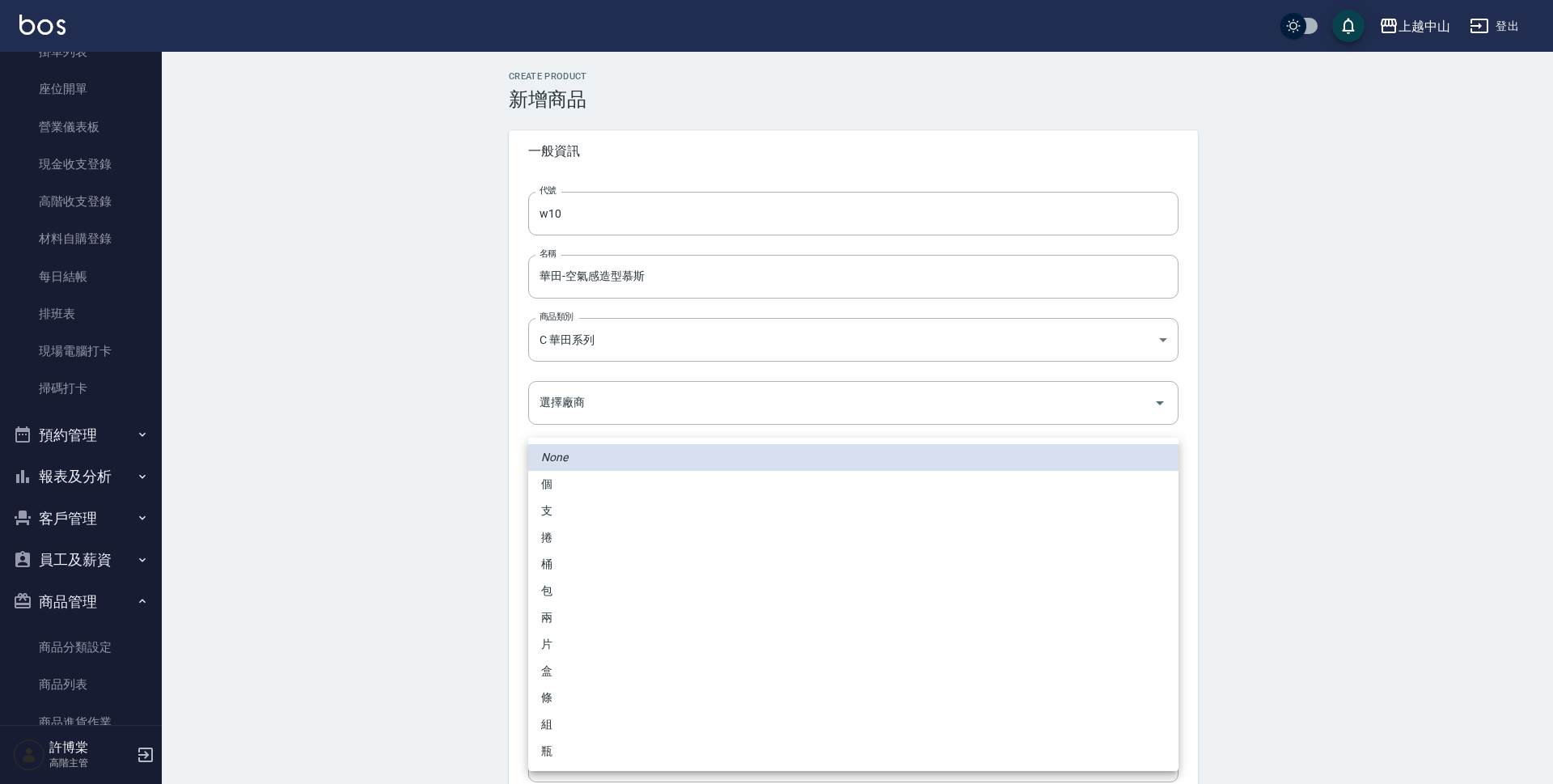
click at [551, 692] on body "上越中山 登出 櫃檯作業 打帳單 帳單列表 掛單列表 座位開單 營業儀表板 現金收支登錄 高階收支登錄 材料自購登錄 每日結帳 排班表 現場電腦打卡 掃碼打卡…" at bounding box center [776, 558] width 1553 height 1115
click at [588, 750] on li "瓶" at bounding box center [853, 751] width 650 height 26
type input "瓶"
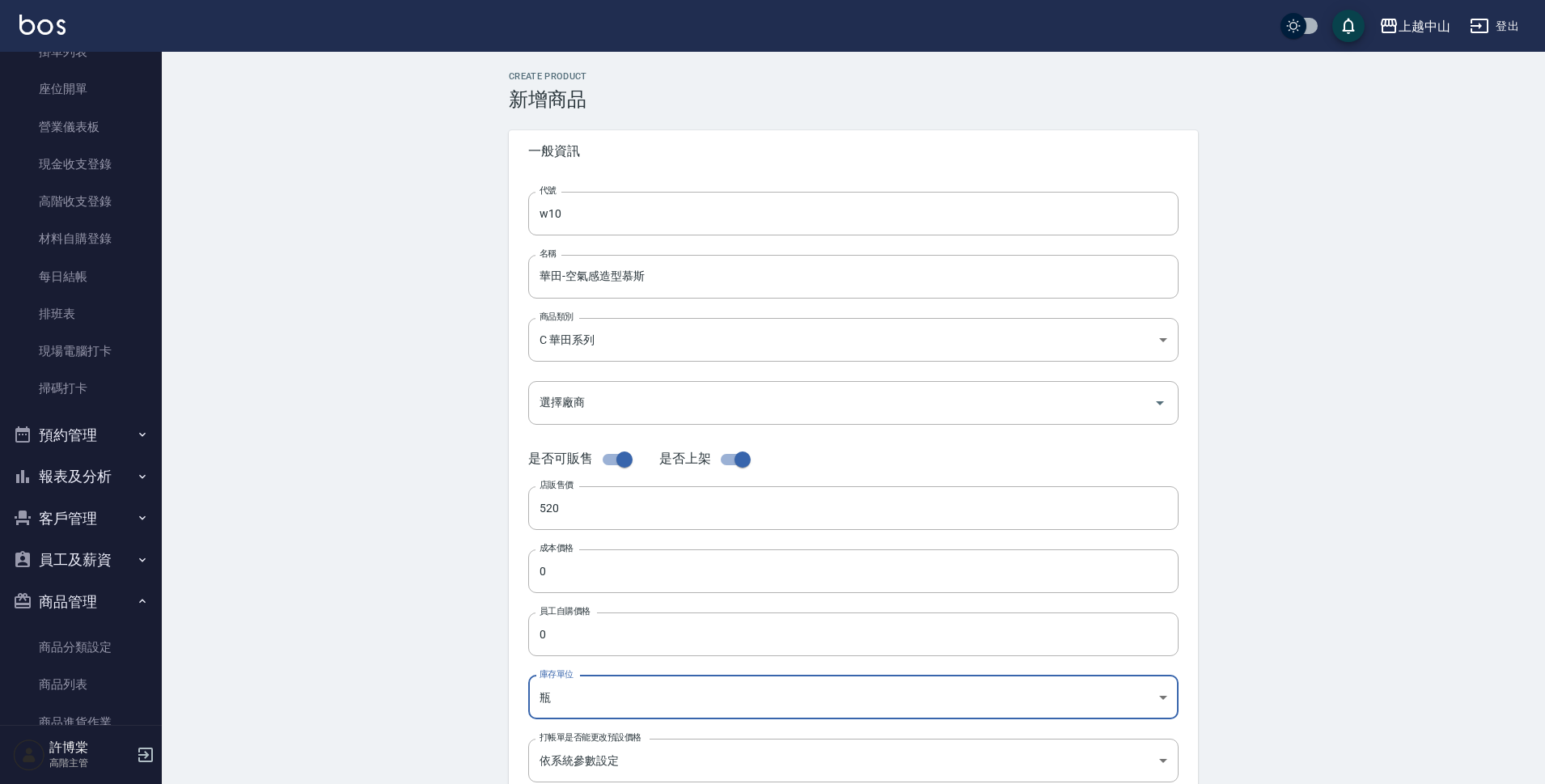
click at [1309, 564] on div "Create Product 新增商品 一般資訊 代號 w10 代號 名稱 華田-空氣感造型慕斯 名稱 商品類別 C 華田系列 5f7d5aa5-4cf8…" at bounding box center [853, 583] width 1384 height 1064
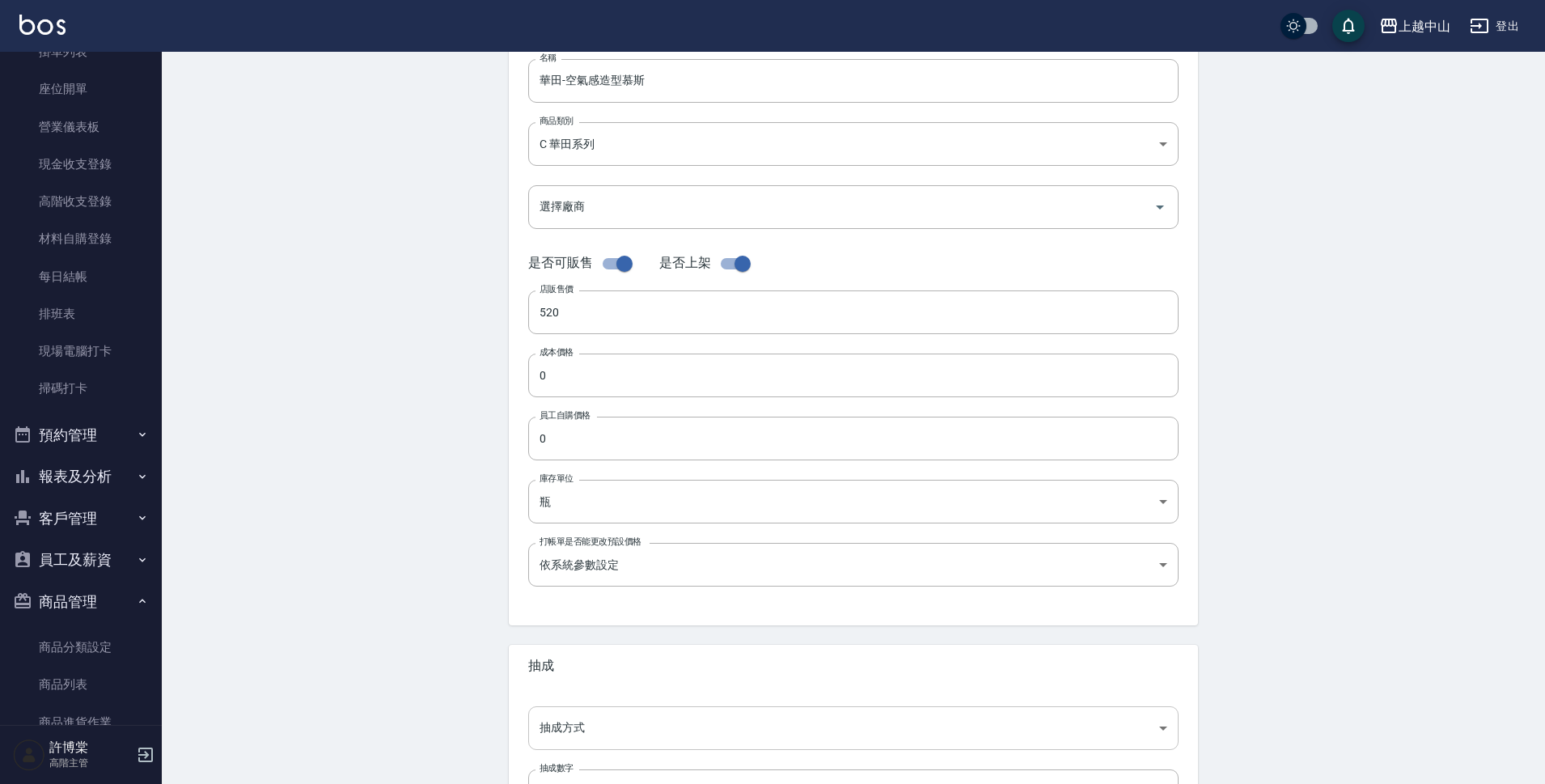
scroll to position [324, 0]
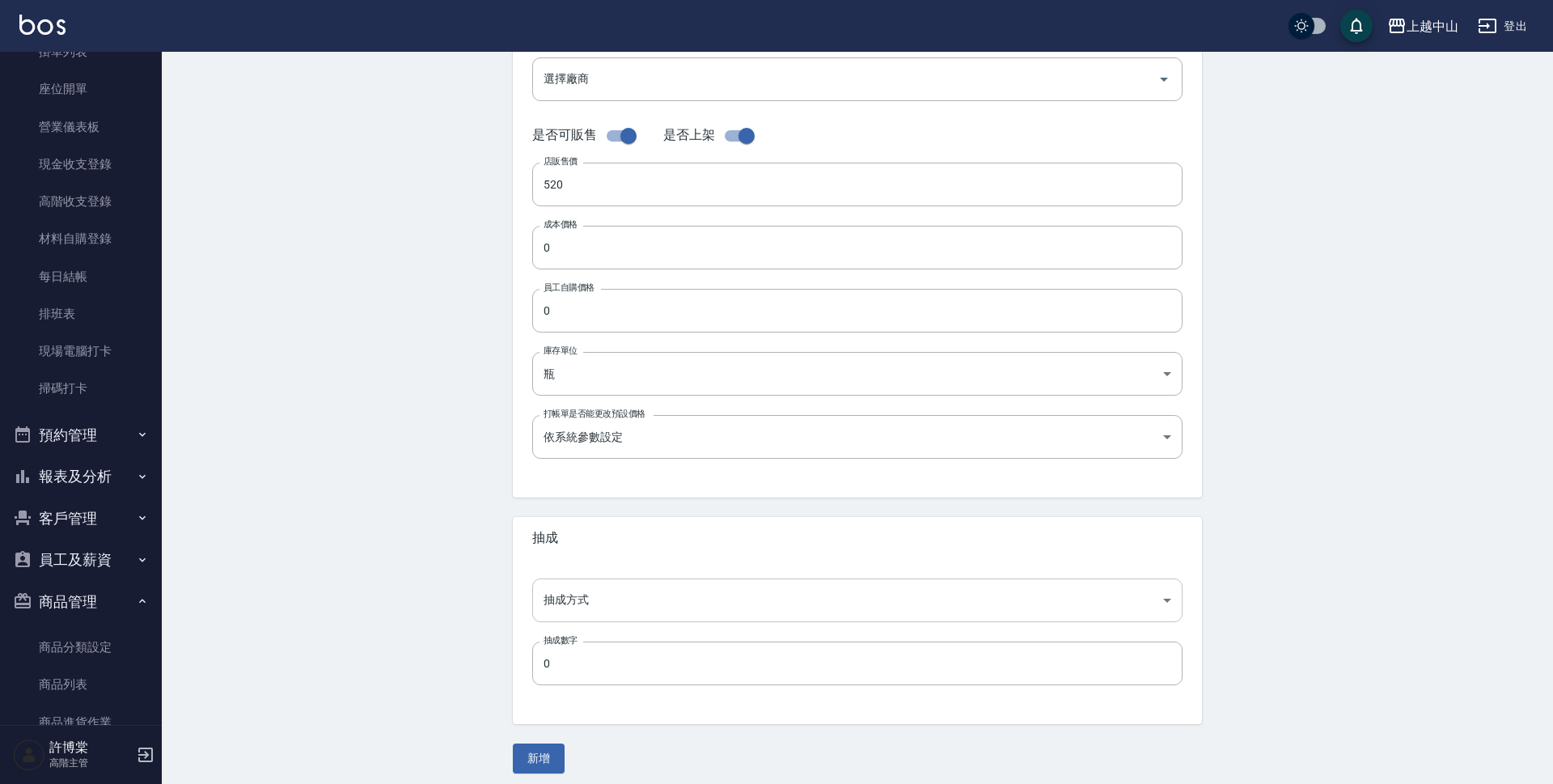
click at [629, 607] on body "上越中山 登出 櫃檯作業 打帳單 帳單列表 掛單列表 座位開單 營業儀表板 現金收支登錄 高階收支登錄 材料自購登錄 每日結帳 排班表 現場電腦打卡 掃碼打卡…" at bounding box center [776, 234] width 1553 height 1115
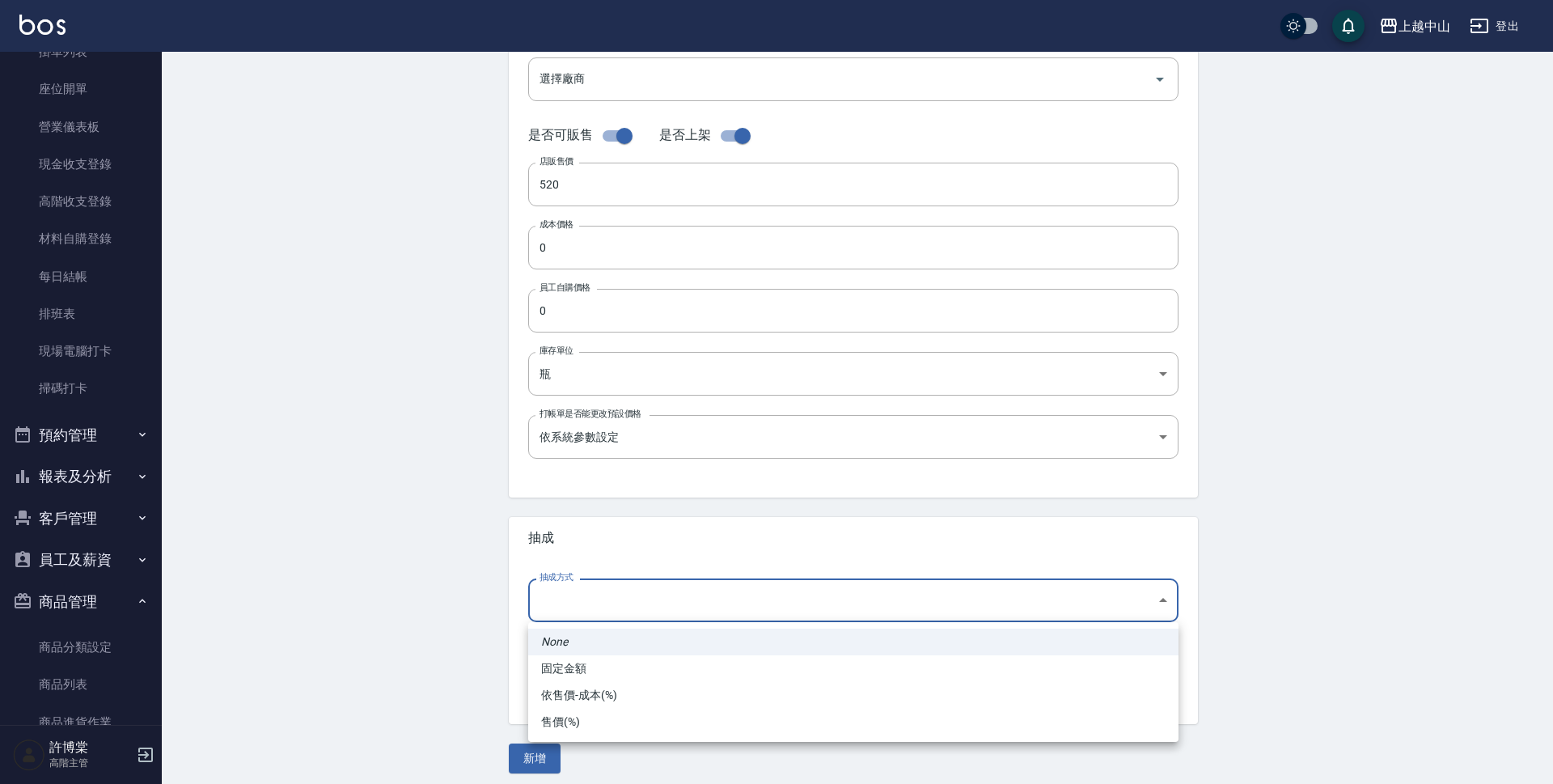
click at [585, 677] on li "固定金額" at bounding box center [853, 668] width 650 height 26
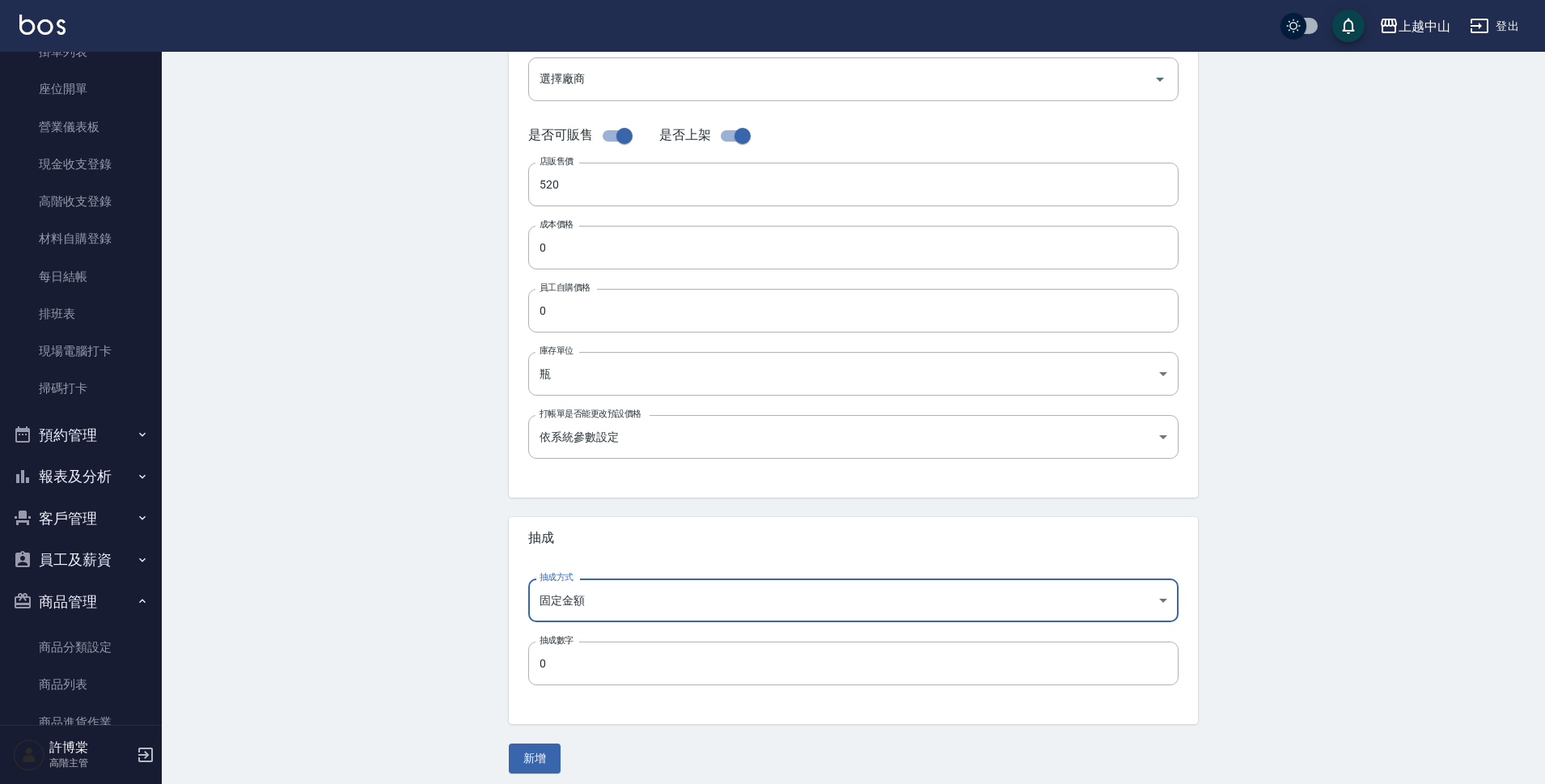
click at [580, 588] on body "上越中山 登出 櫃檯作業 打帳單 帳單列表 掛單列表 座位開單 營業儀表板 現金收支登錄 高階收支登錄 材料自購登錄 每日結帳 排班表 現場電腦打卡 掃碼打卡…" at bounding box center [772, 234] width 1545 height 1115
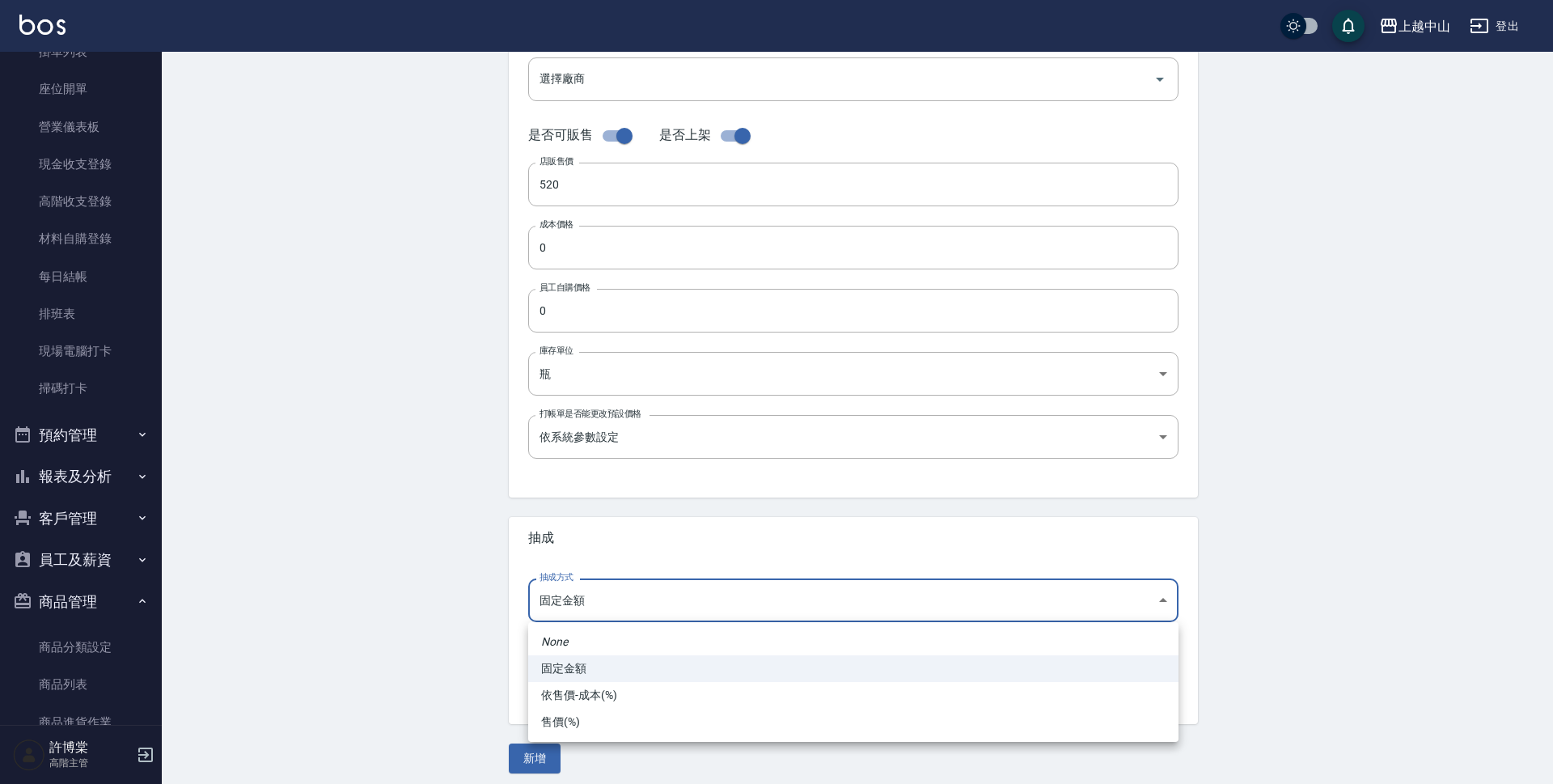
click at [624, 697] on li "依售價-成本(%)" at bounding box center [853, 695] width 650 height 26
type input "byCost"
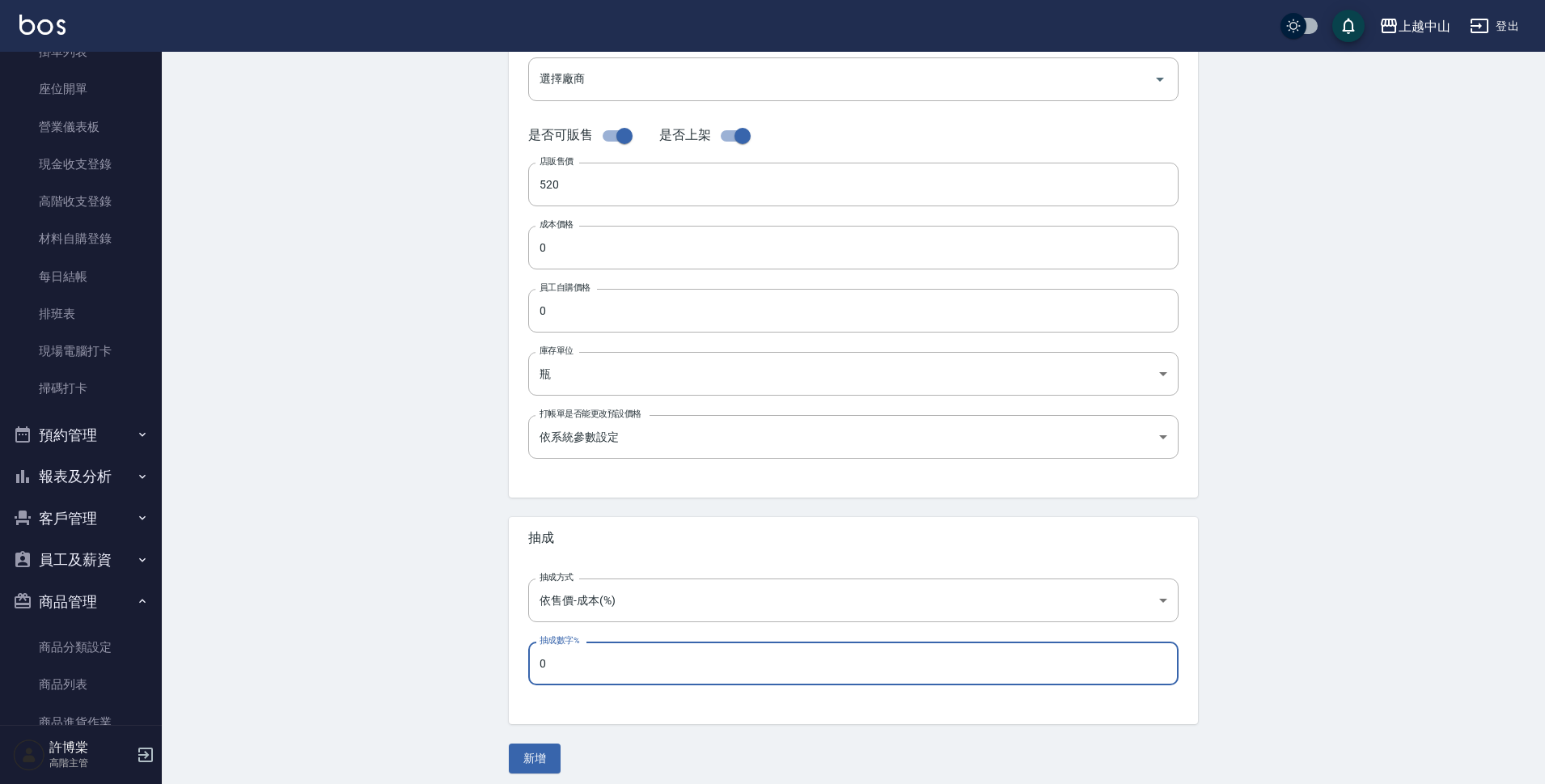
click at [555, 659] on input "0" at bounding box center [853, 663] width 650 height 44
type input "50"
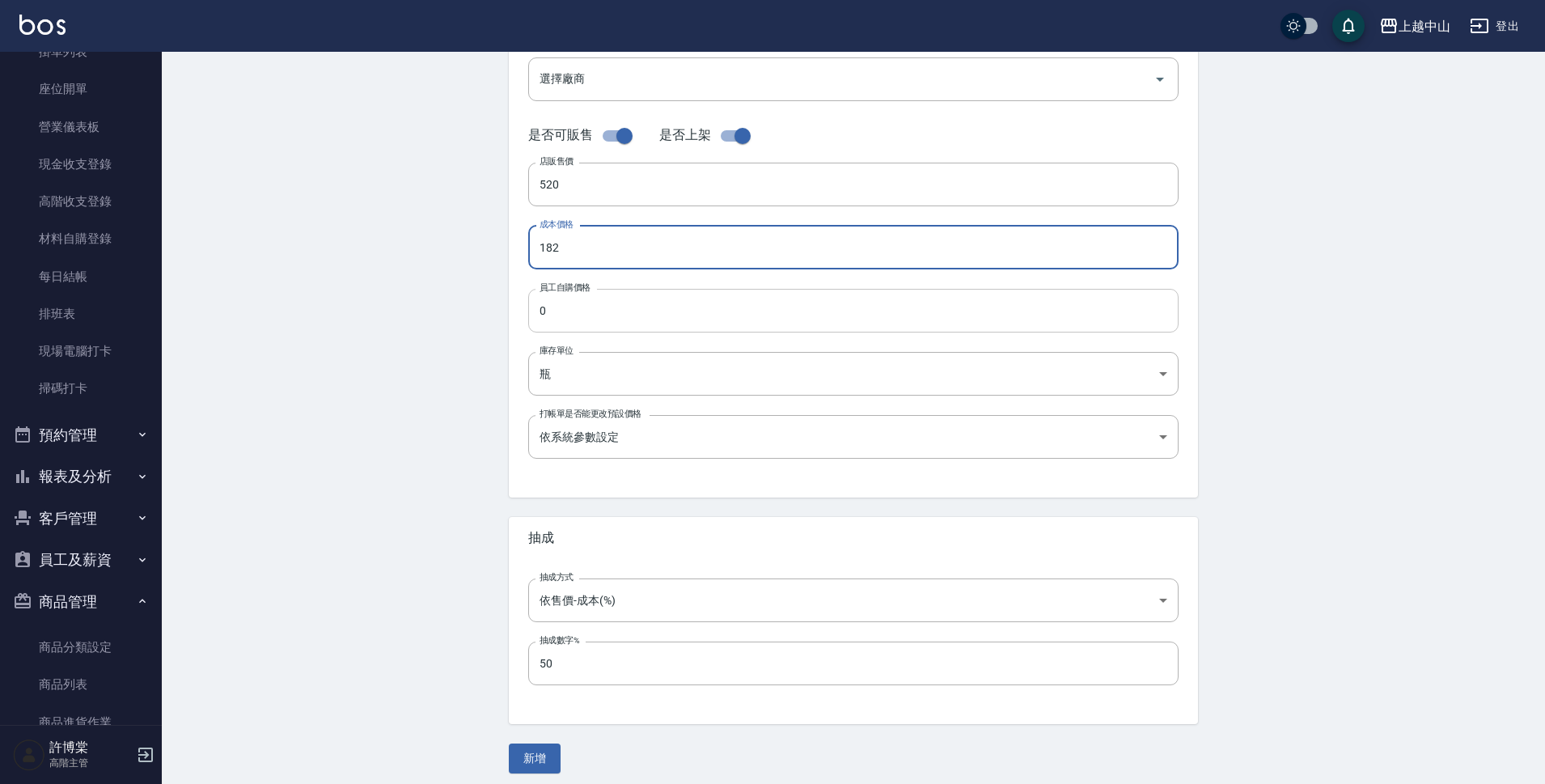
type input "182"
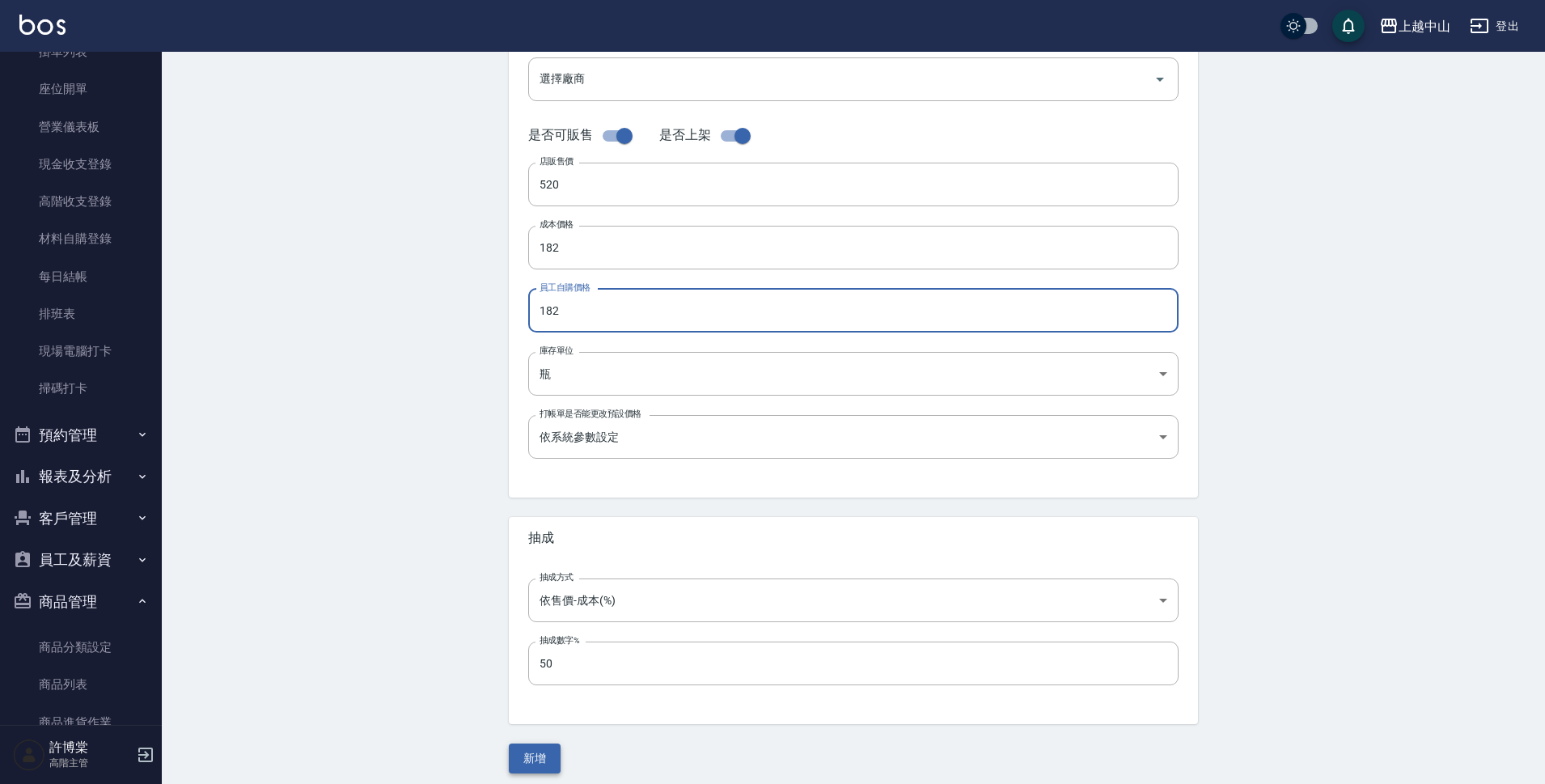
type input "182"
click at [546, 764] on button "新增" at bounding box center [534, 758] width 52 height 30
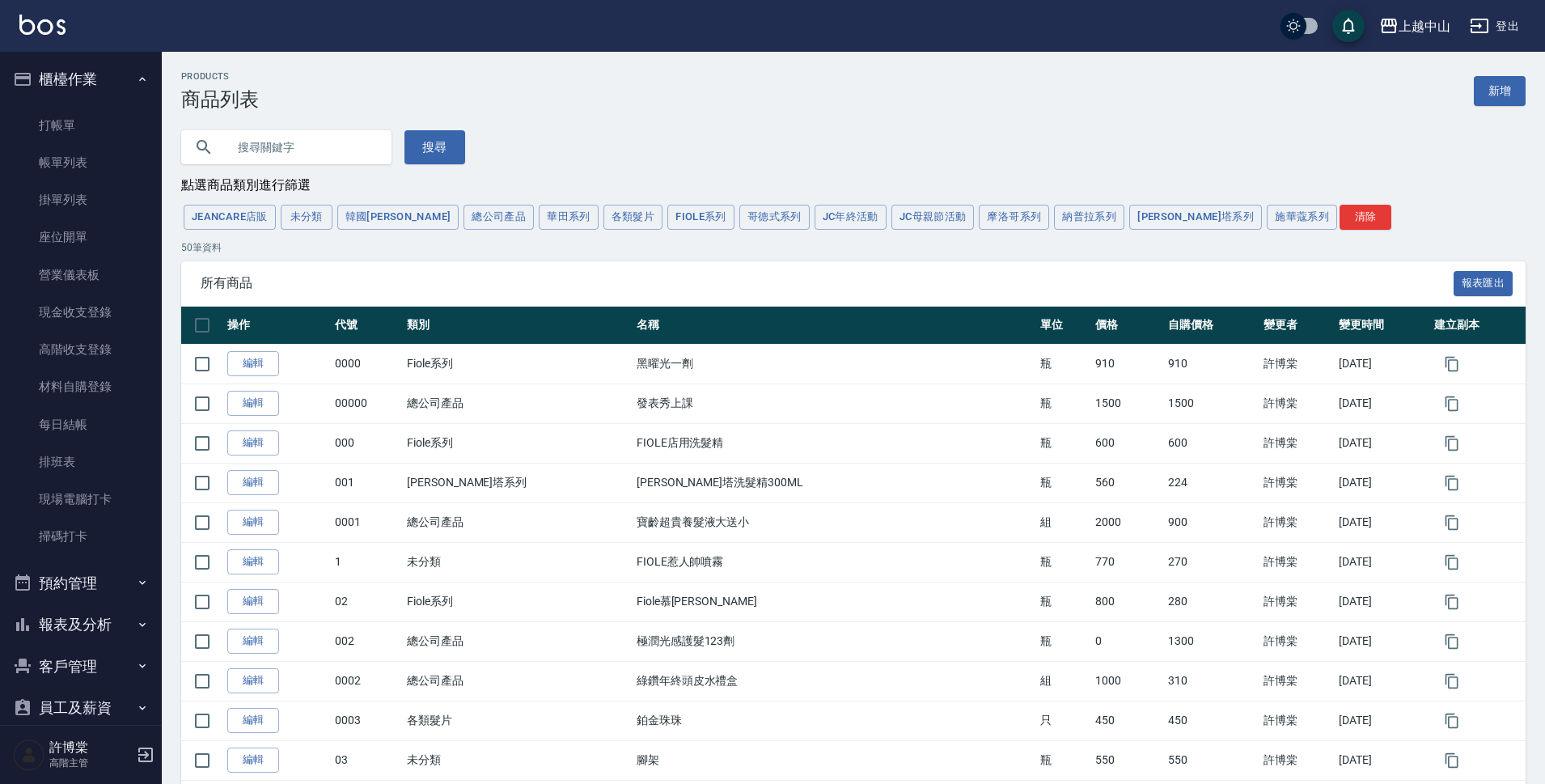
click at [330, 153] on input "text" at bounding box center [302, 147] width 152 height 44
type input "有機"
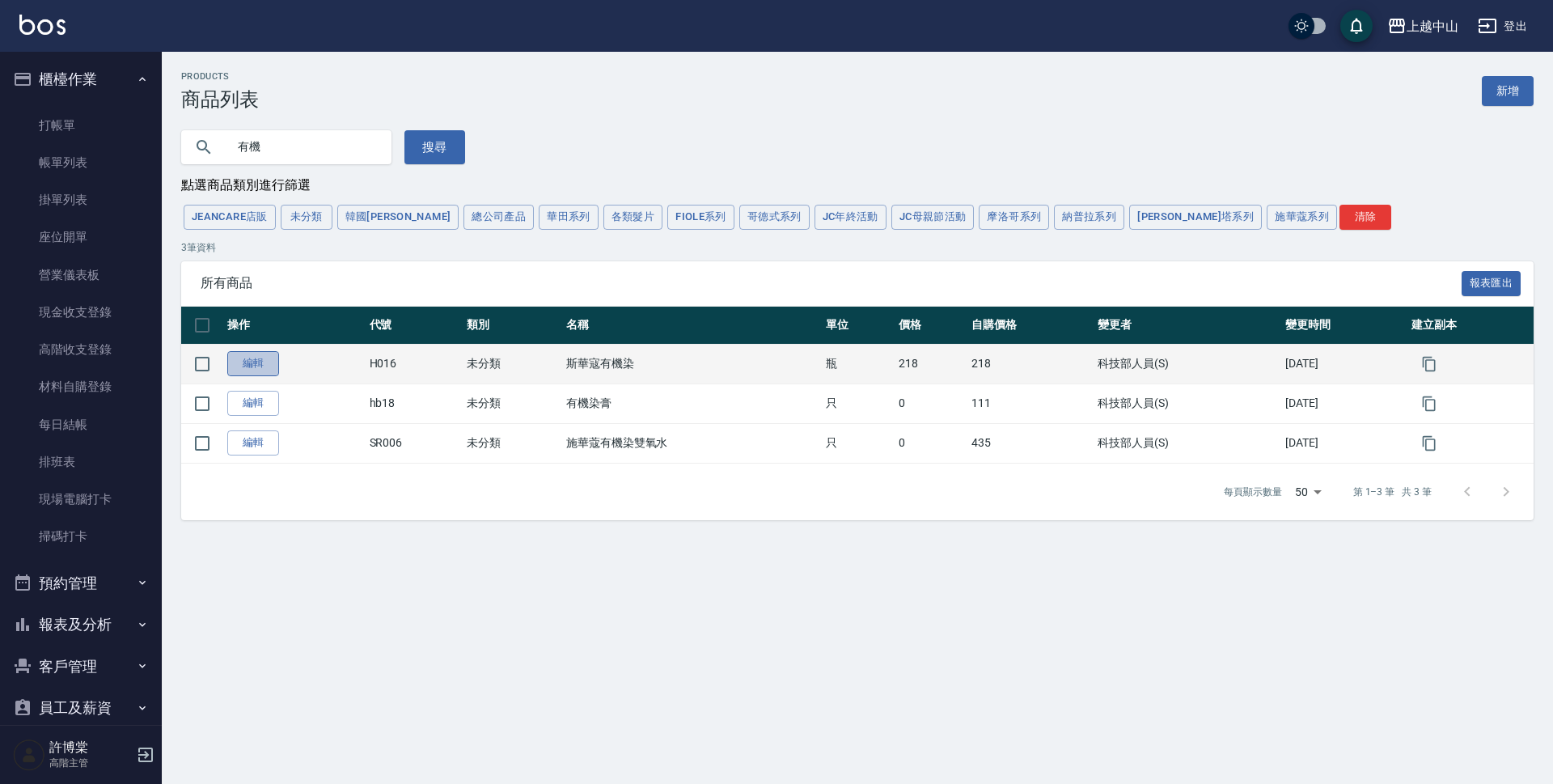
click at [267, 362] on link "編輯" at bounding box center [253, 363] width 52 height 25
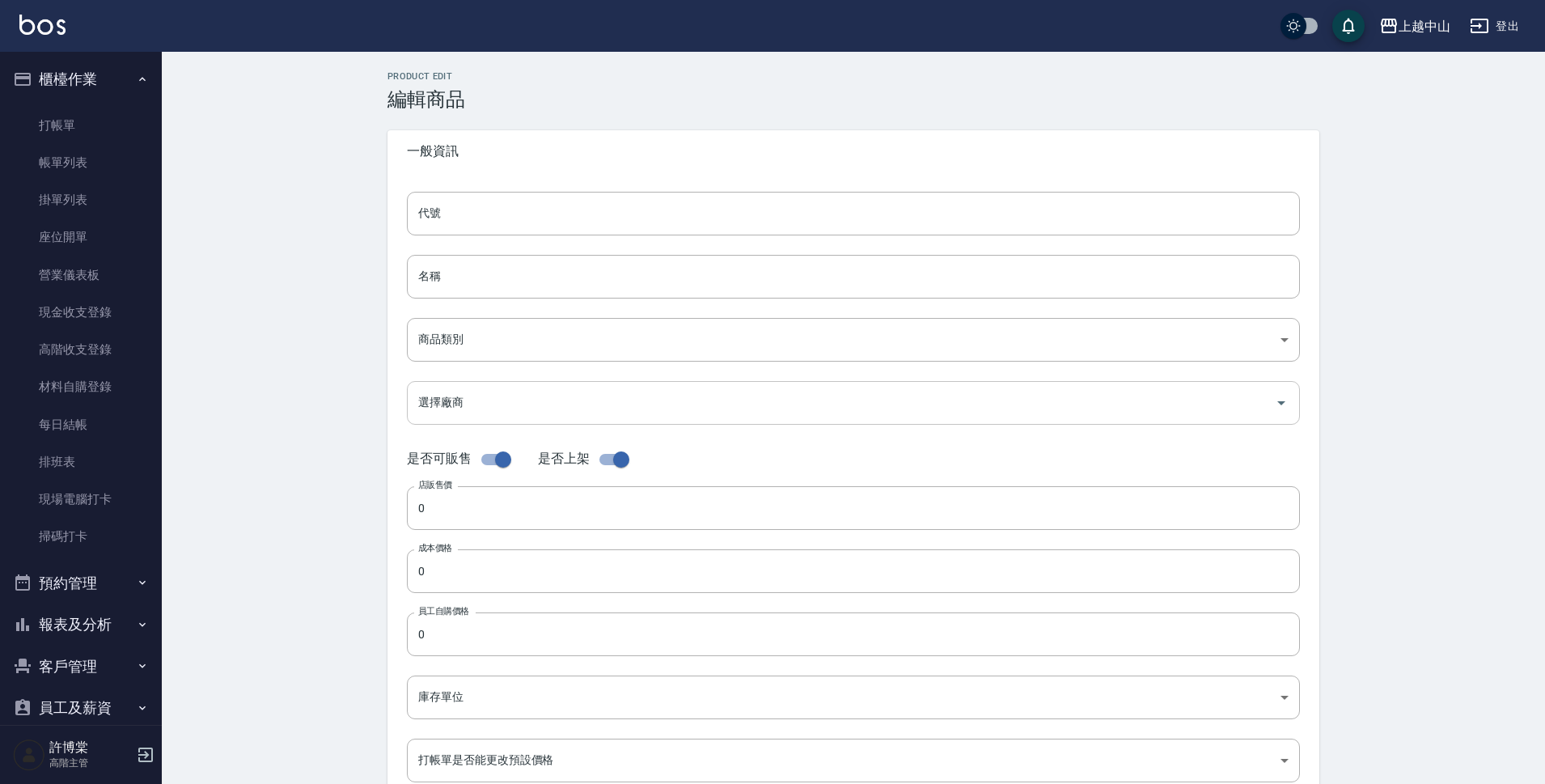
type input "H016"
type input "斯華寇有機染"
type input "68785fe7-97e1-4eba-a6c1-31a95b60a85c"
type input "218"
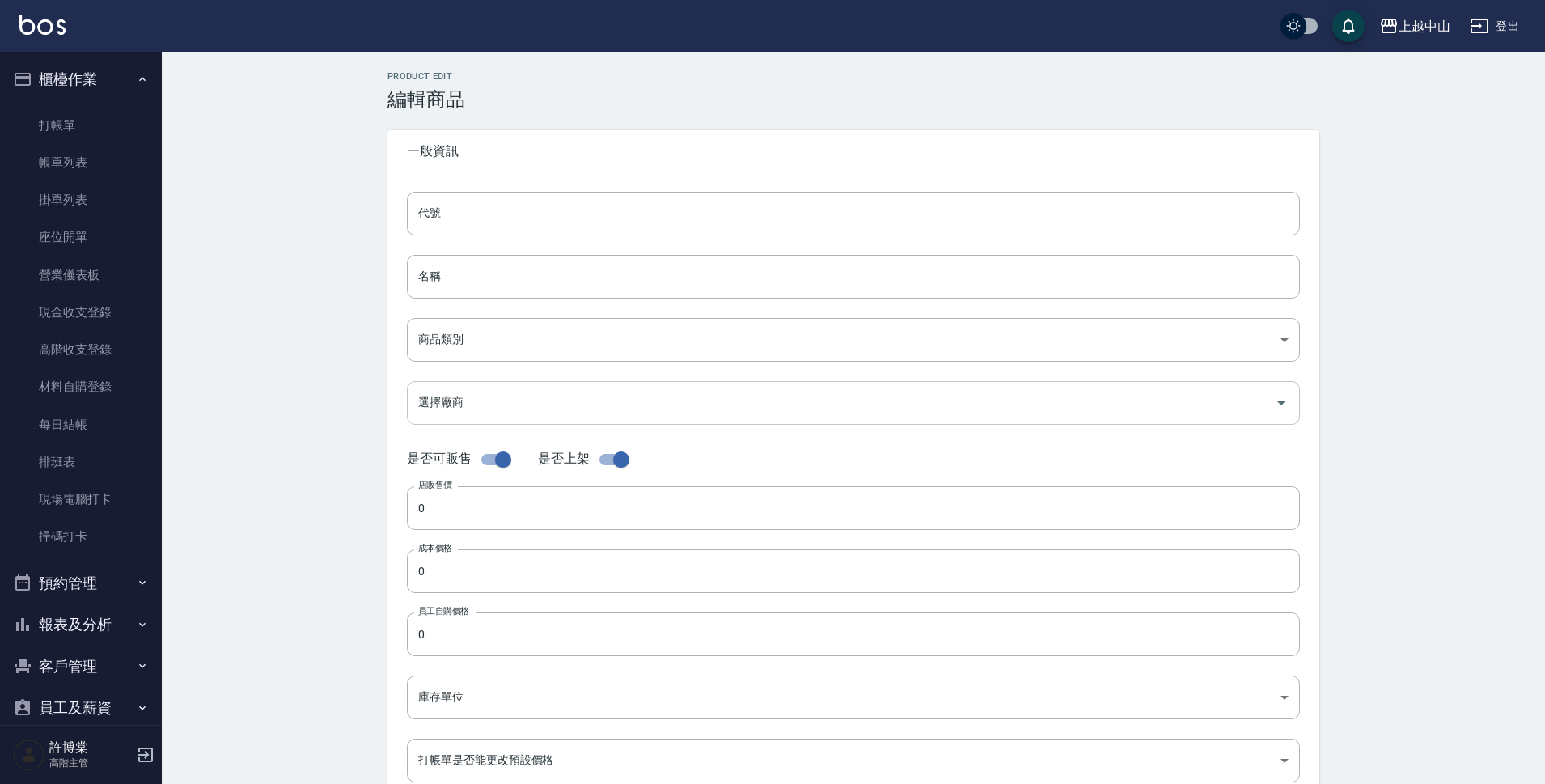
type input "218"
type input "瓶"
type input "UNSET"
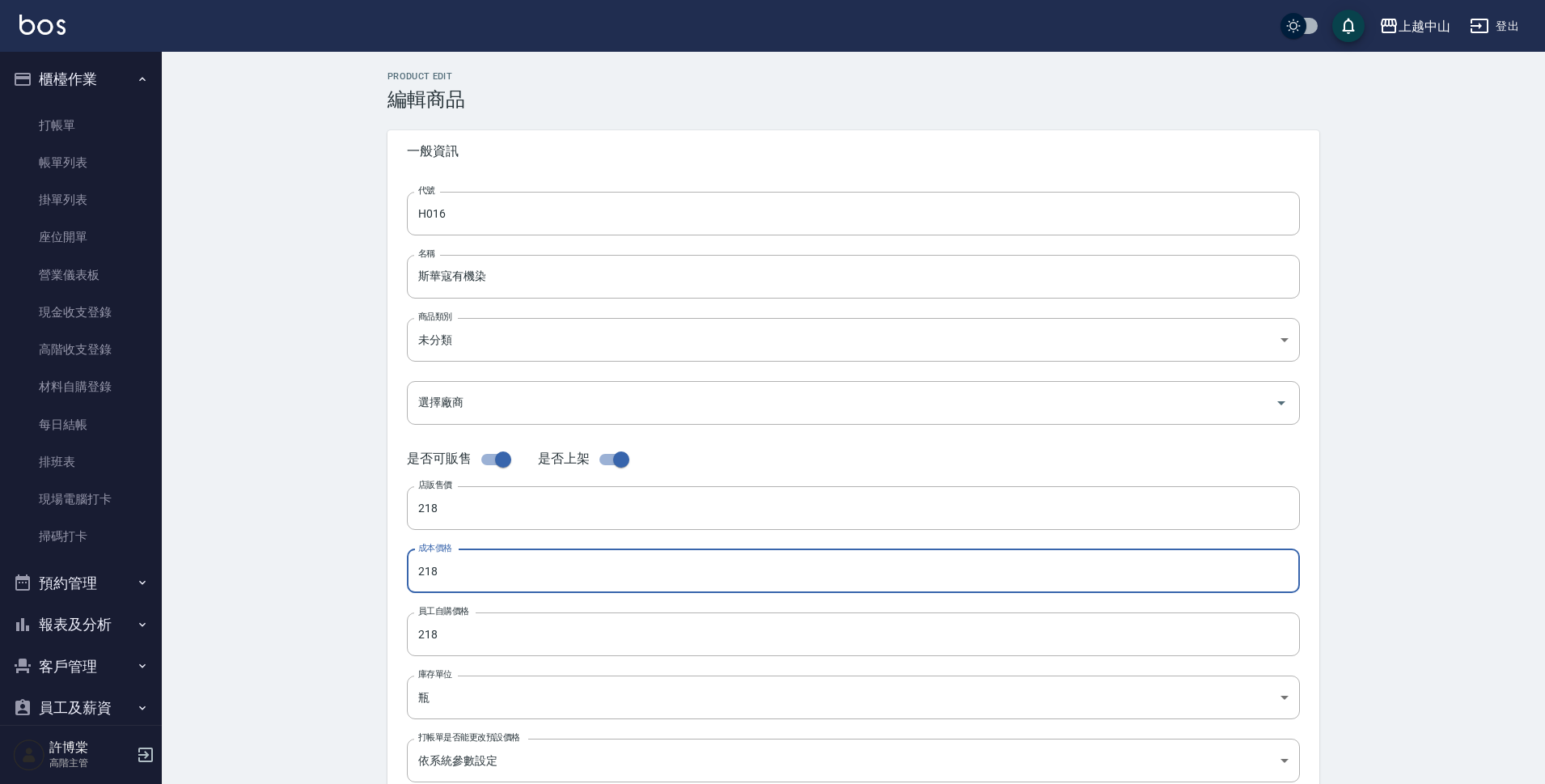
click at [482, 570] on input "218" at bounding box center [854, 571] width 893 height 44
type input "210"
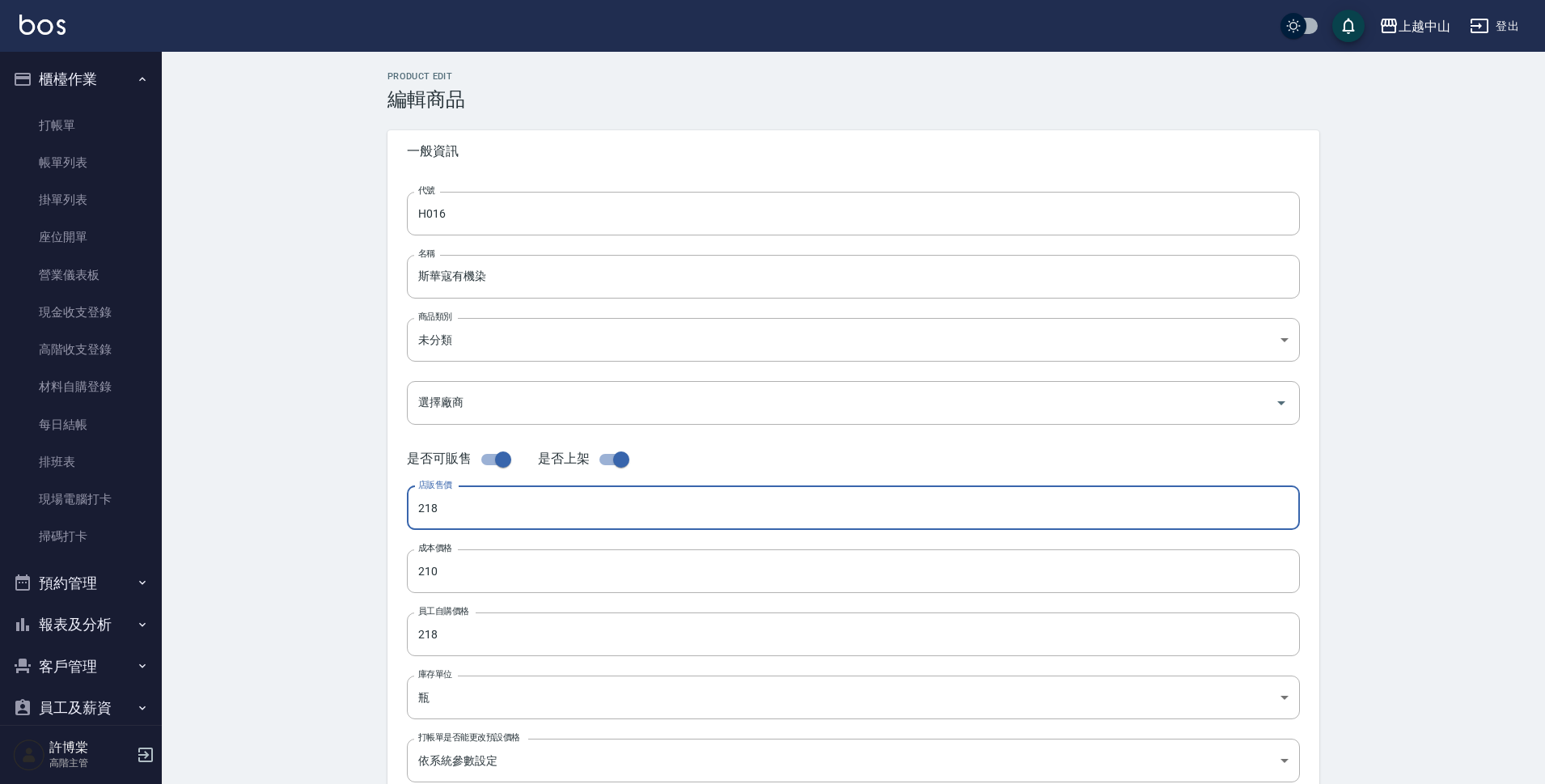
click at [457, 522] on input "218" at bounding box center [854, 508] width 893 height 44
type input "210"
drag, startPoint x: 465, startPoint y: 616, endPoint x: 409, endPoint y: 614, distance: 56.0
click at [409, 614] on div "員工自購價格 218 員工自購價格" at bounding box center [854, 634] width 893 height 44
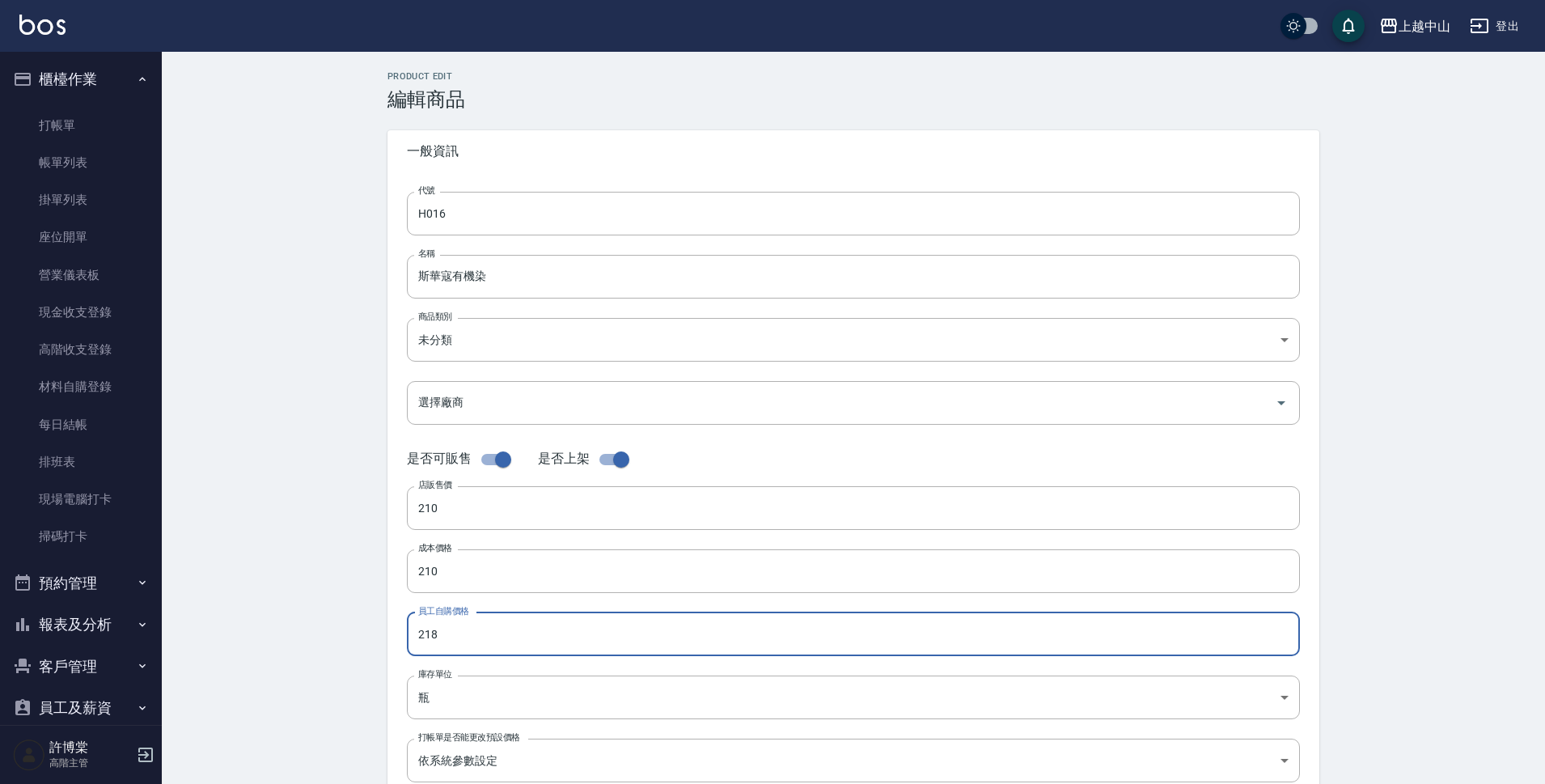
drag, startPoint x: 453, startPoint y: 638, endPoint x: 411, endPoint y: 635, distance: 42.1
click at [411, 635] on input "218" at bounding box center [854, 634] width 893 height 44
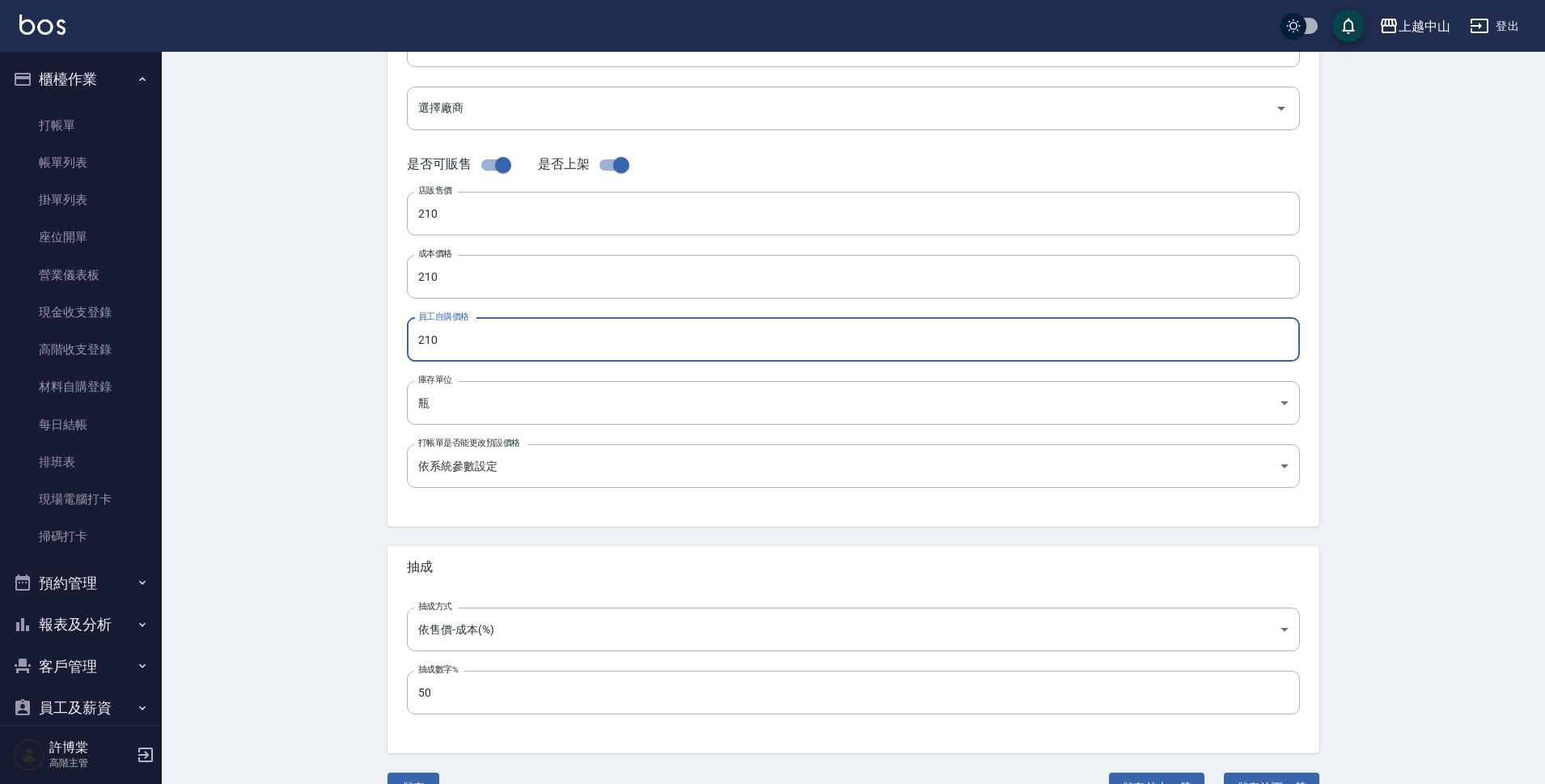
scroll to position [324, 0]
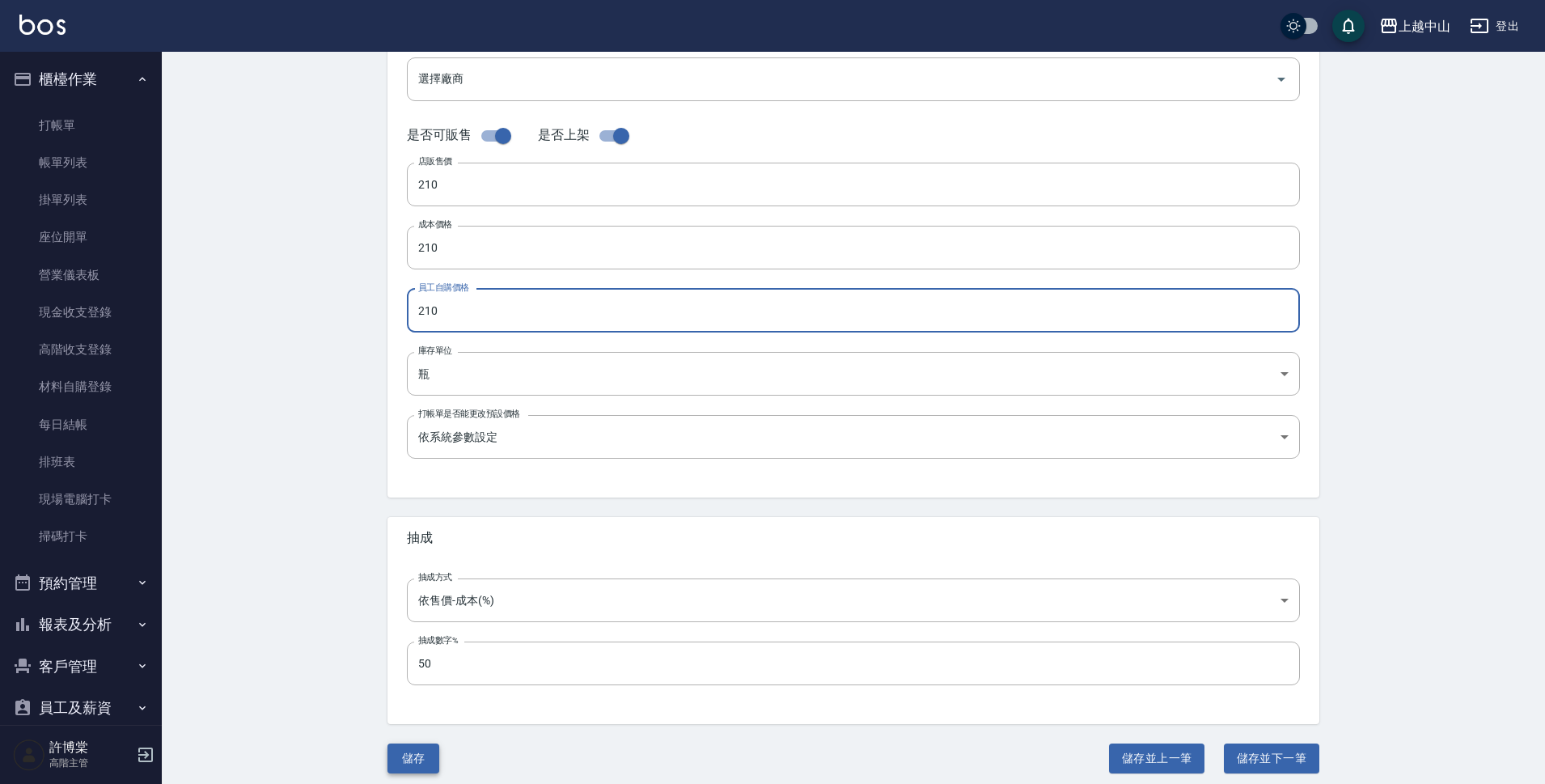
type input "210"
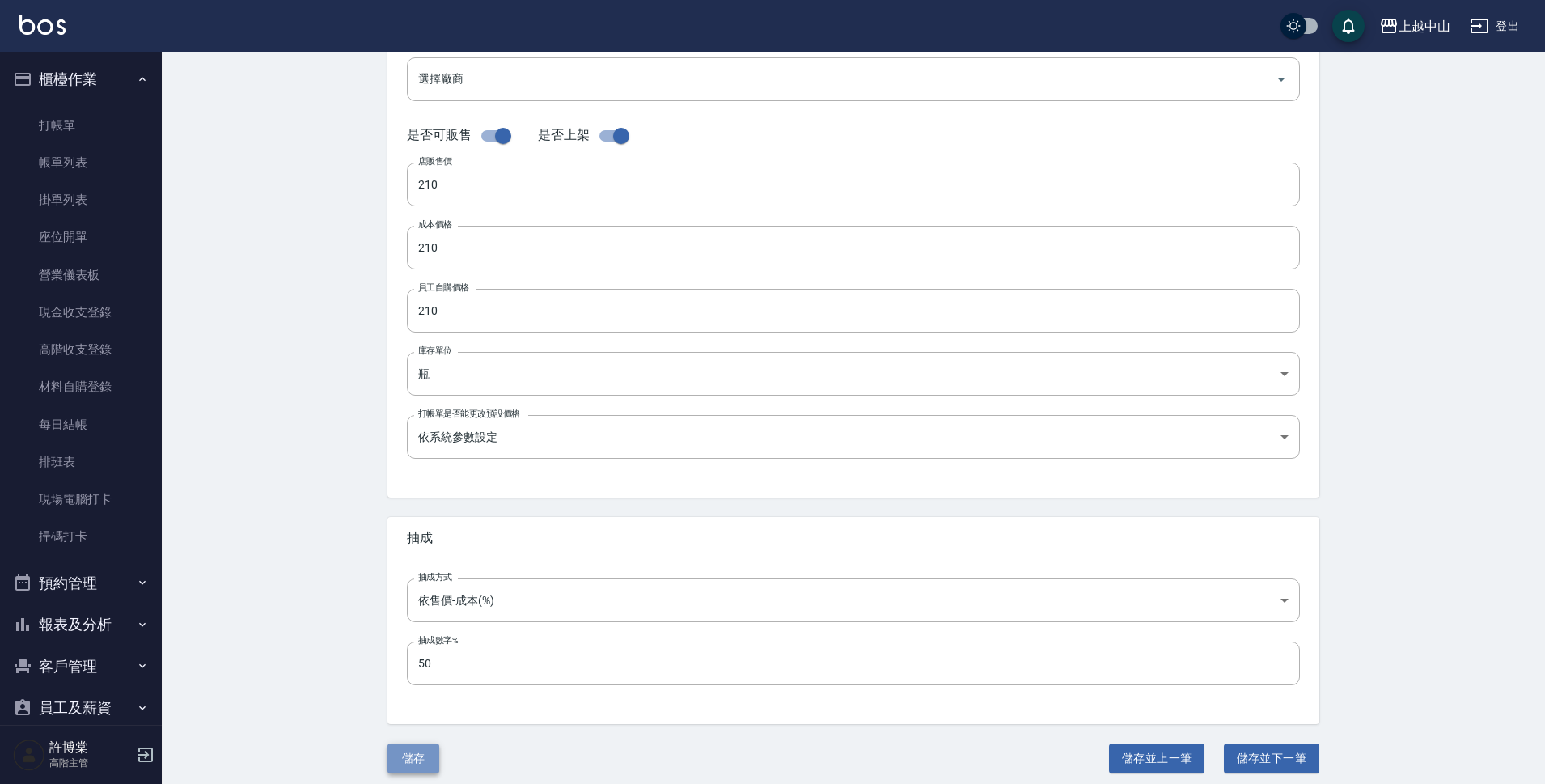
click at [428, 746] on button "儲存" at bounding box center [413, 758] width 52 height 30
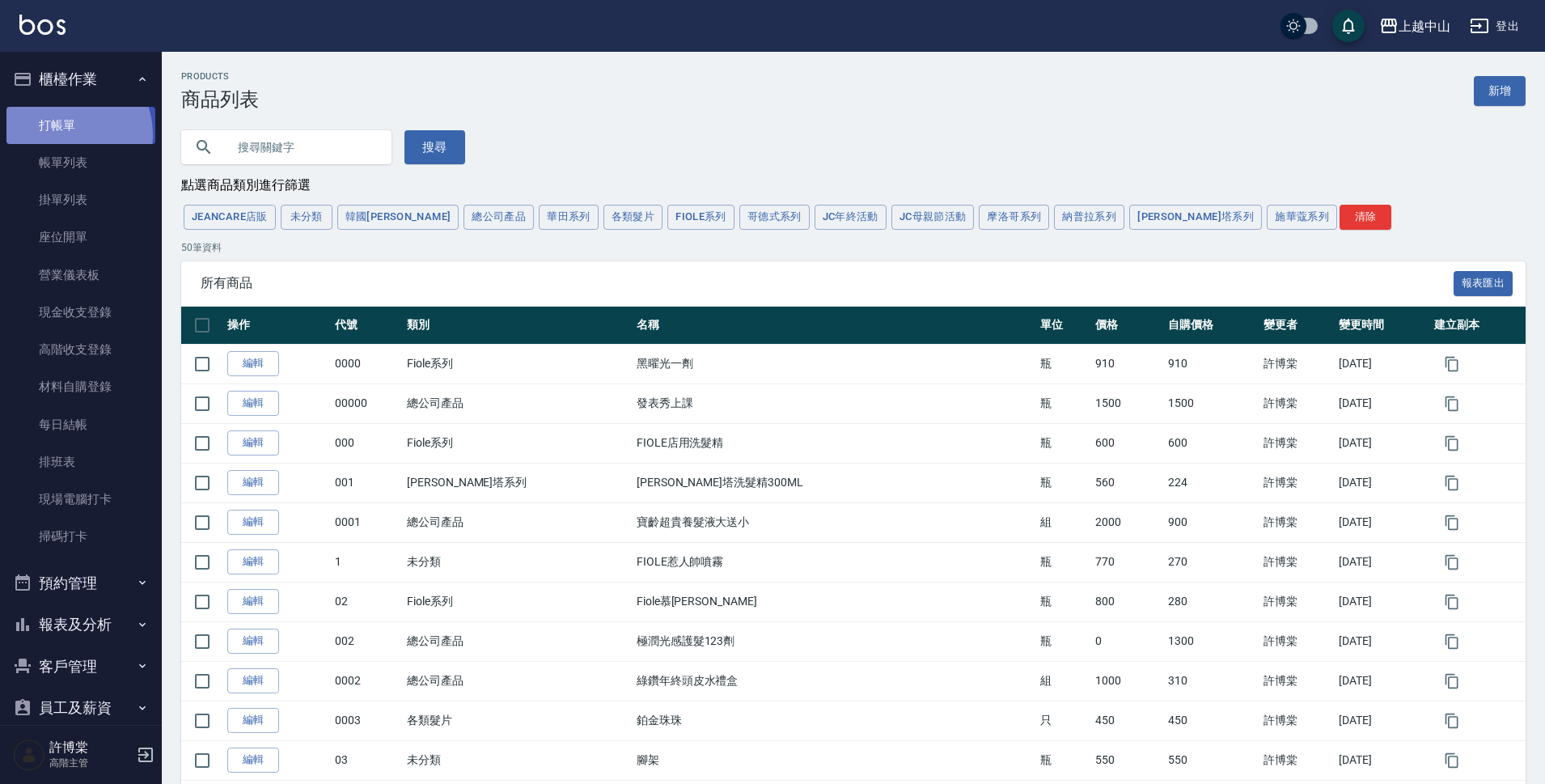
click at [64, 134] on link "打帳單" at bounding box center [81, 125] width 149 height 37
